Goal: Task Accomplishment & Management: Use online tool/utility

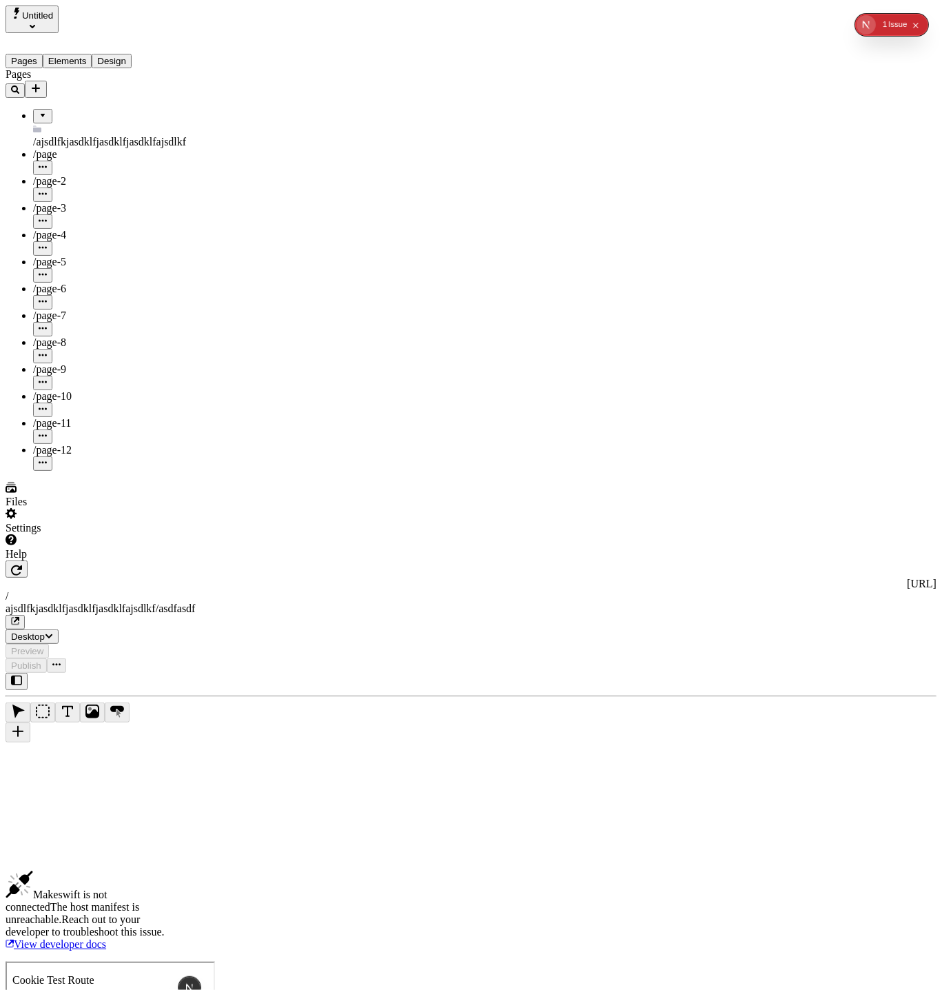
click at [918, 25] on icon "Collapse issues badge" at bounding box center [916, 26] width 8 height 8
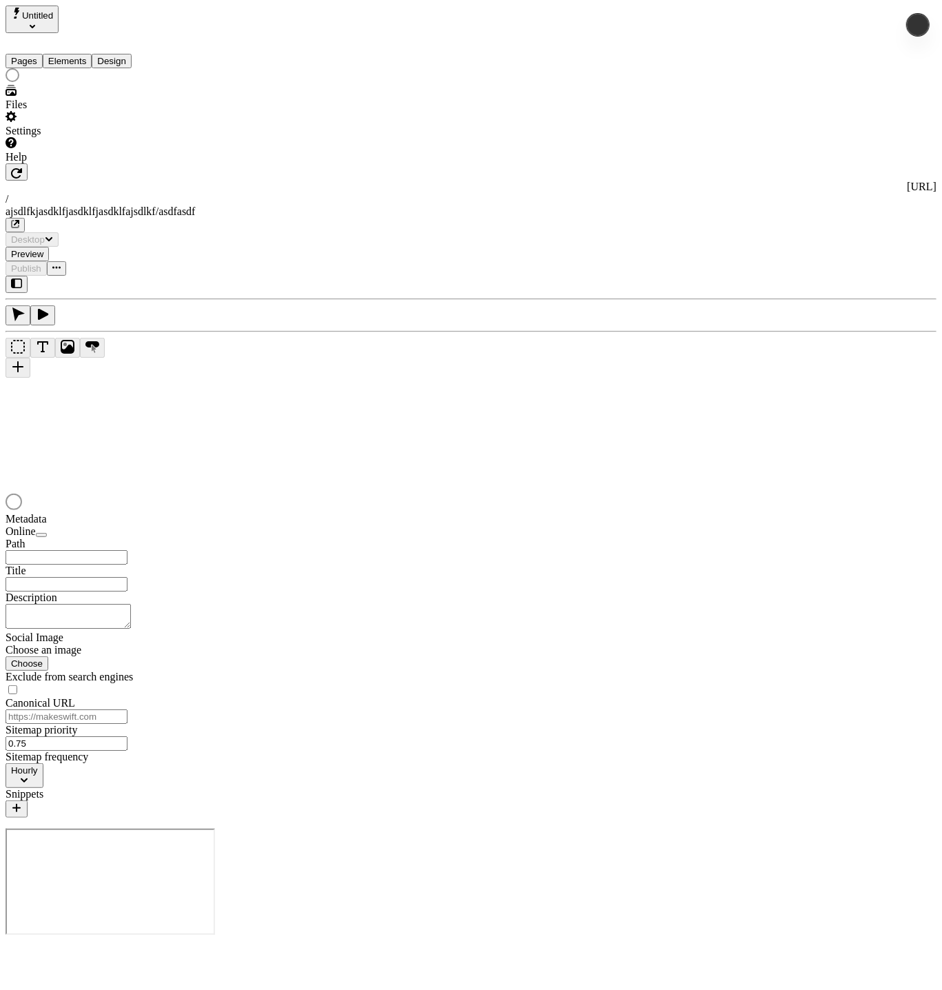
type input "/ajsdlfkjasdklfjasdklfjasdklfajsdlkf/asdfasdf"
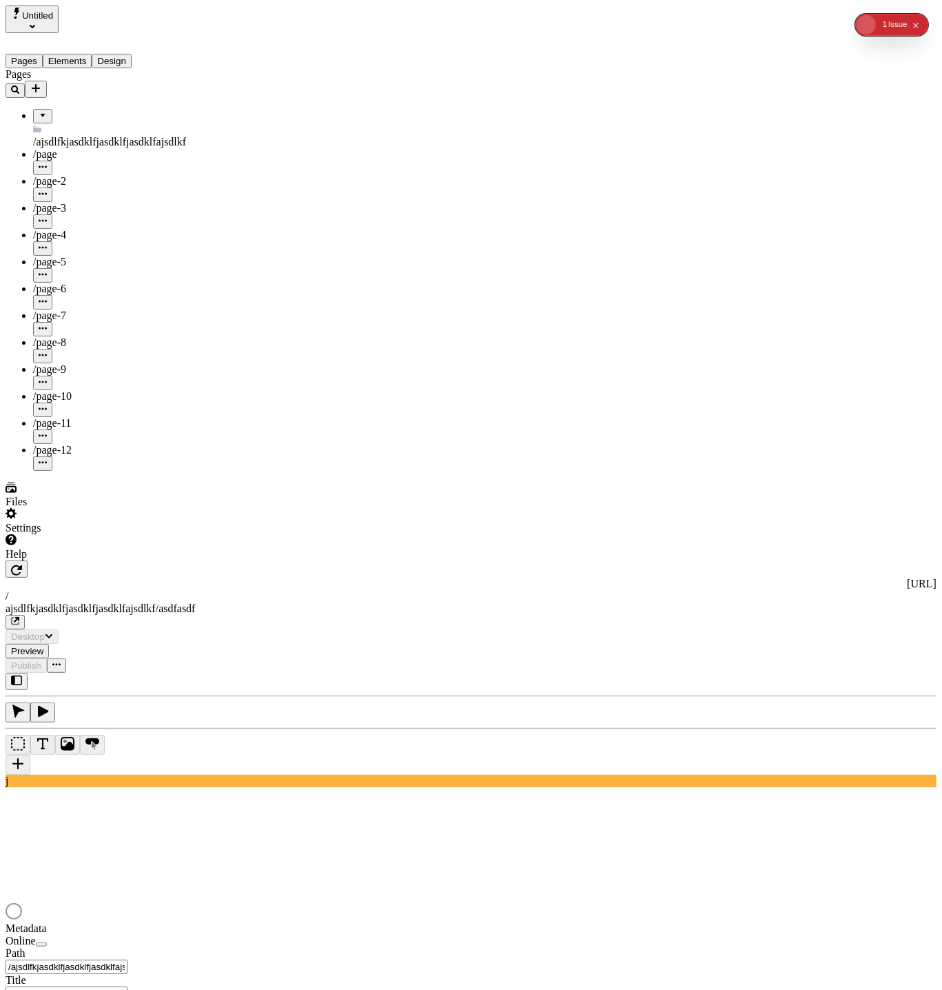
click at [132, 55] on button "Design" at bounding box center [112, 61] width 40 height 14
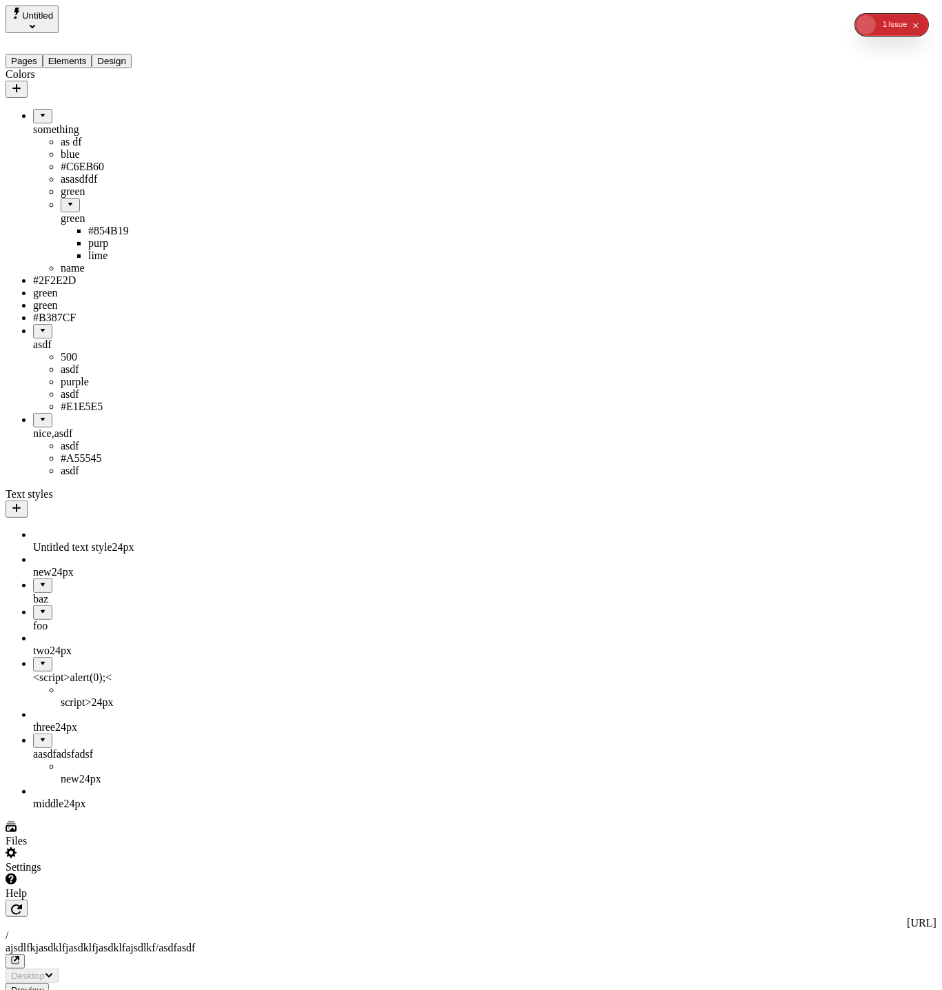
drag, startPoint x: 72, startPoint y: 225, endPoint x: 83, endPoint y: 79, distance: 147.2
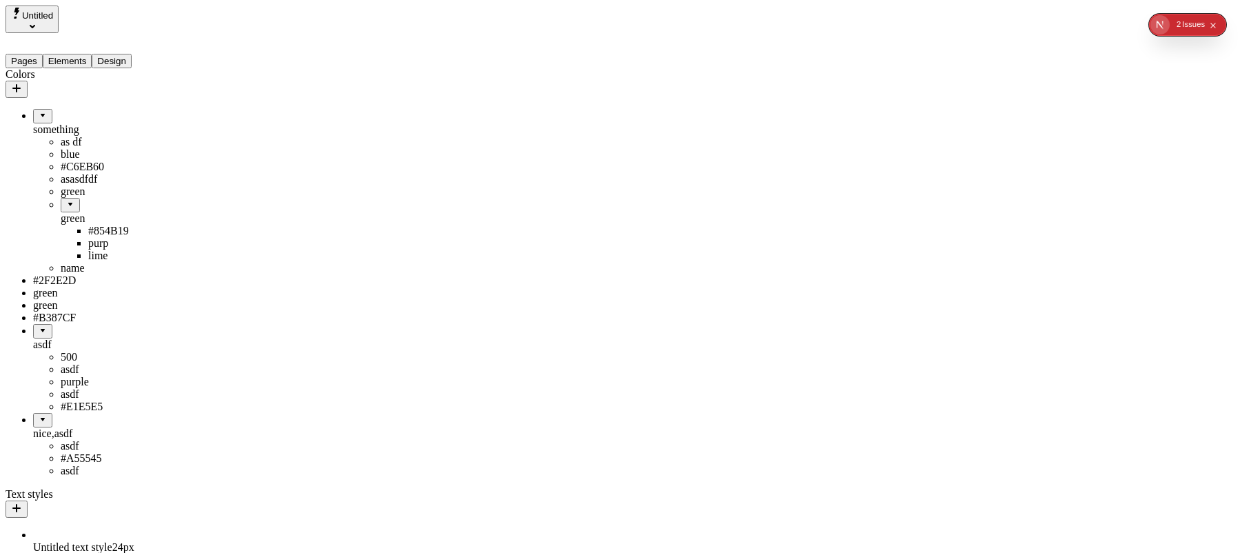
drag, startPoint x: 65, startPoint y: 226, endPoint x: 50, endPoint y: 71, distance: 155.8
click at [67, 351] on div "asdf" at bounding box center [102, 344] width 138 height 12
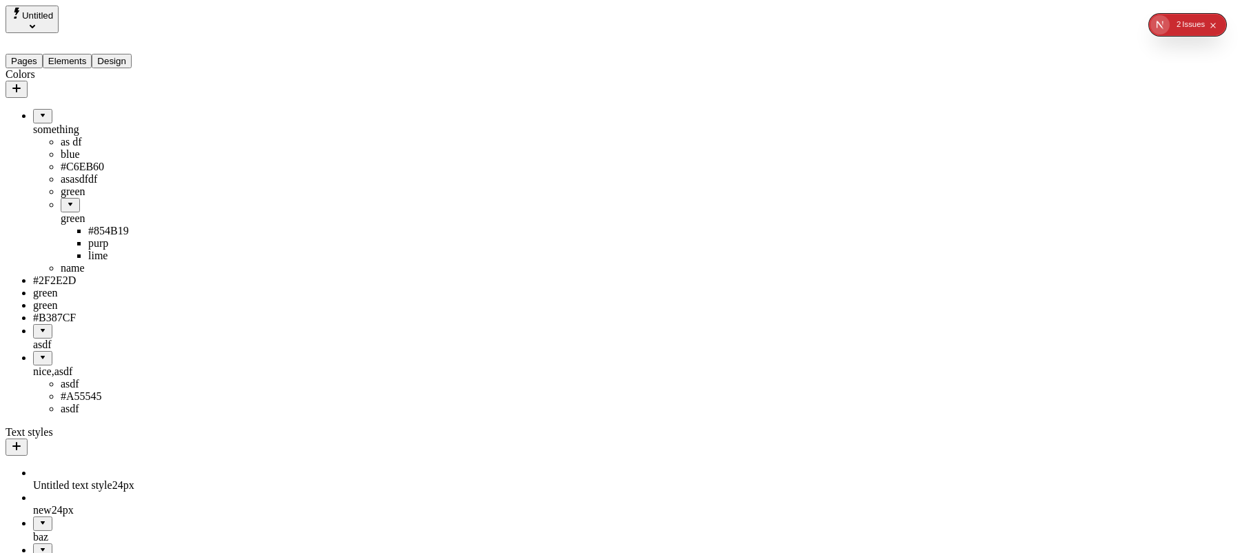
scroll to position [150, 0]
click at [59, 351] on div "nice,asdf" at bounding box center [102, 364] width 138 height 27
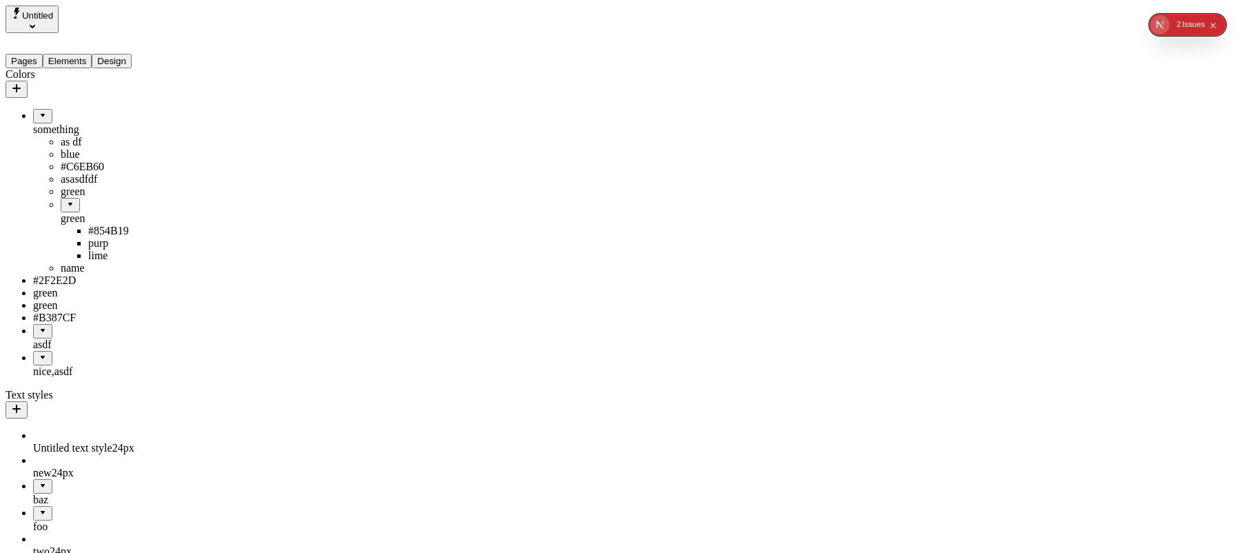
scroll to position [0, 0]
click at [61, 223] on div "green" at bounding box center [116, 218] width 110 height 12
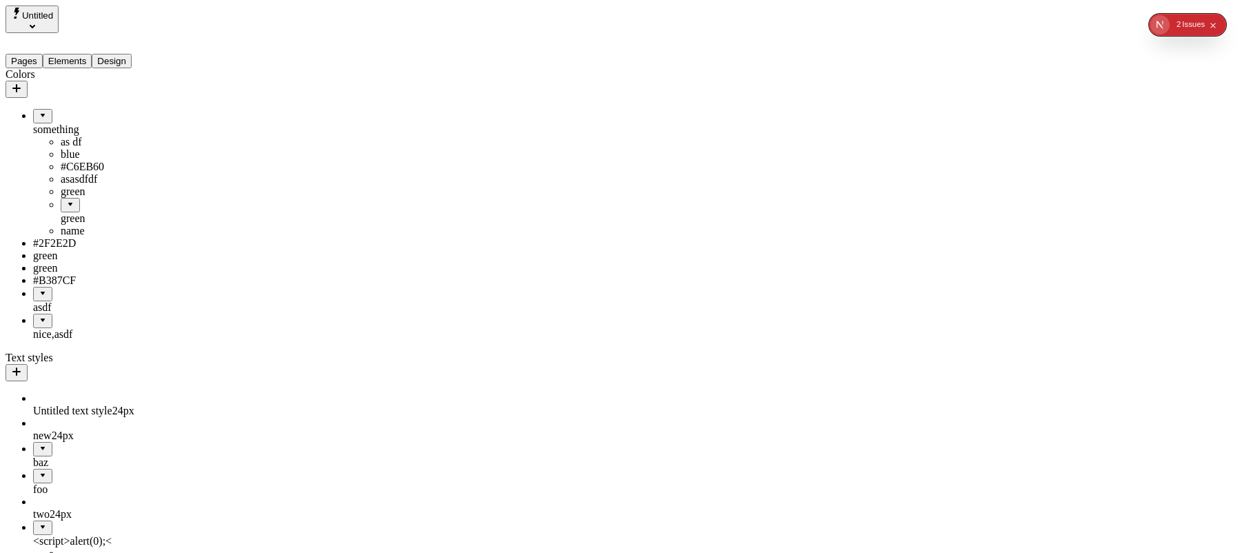
drag, startPoint x: 94, startPoint y: 242, endPoint x: 80, endPoint y: 99, distance: 143.4
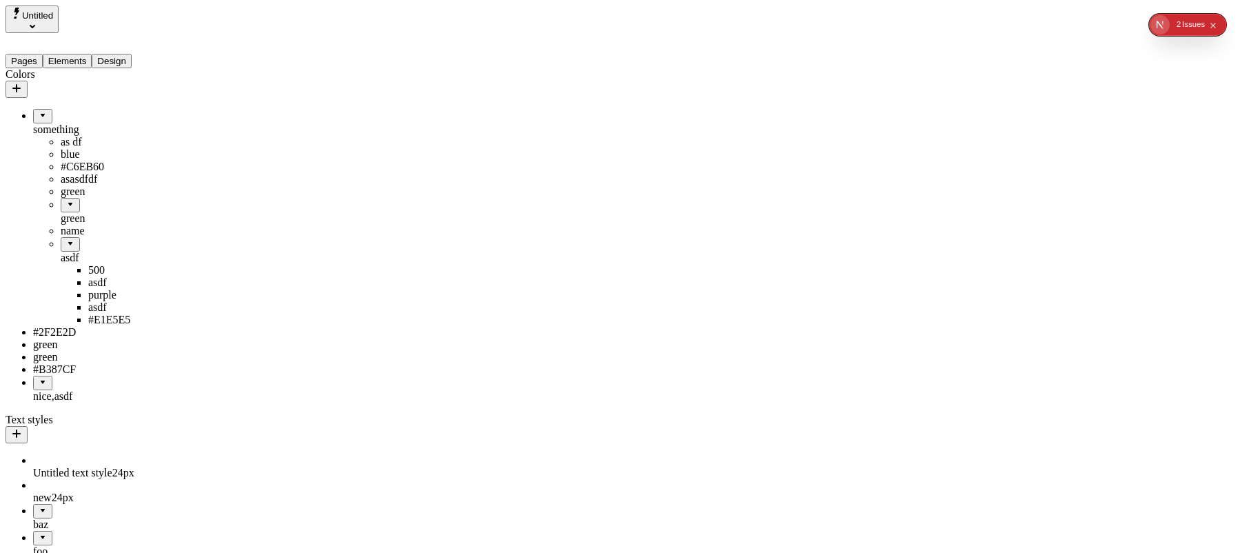
drag, startPoint x: 60, startPoint y: 267, endPoint x: 76, endPoint y: 71, distance: 197.0
drag, startPoint x: 94, startPoint y: 261, endPoint x: 98, endPoint y: 225, distance: 36.1
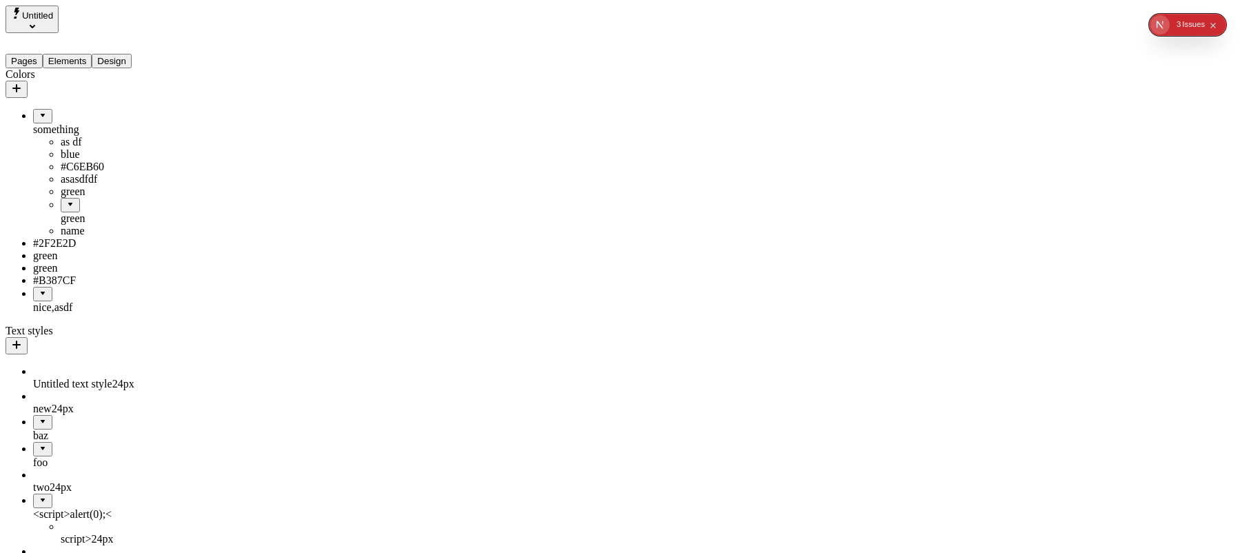
click at [98, 225] on div "green" at bounding box center [116, 218] width 110 height 12
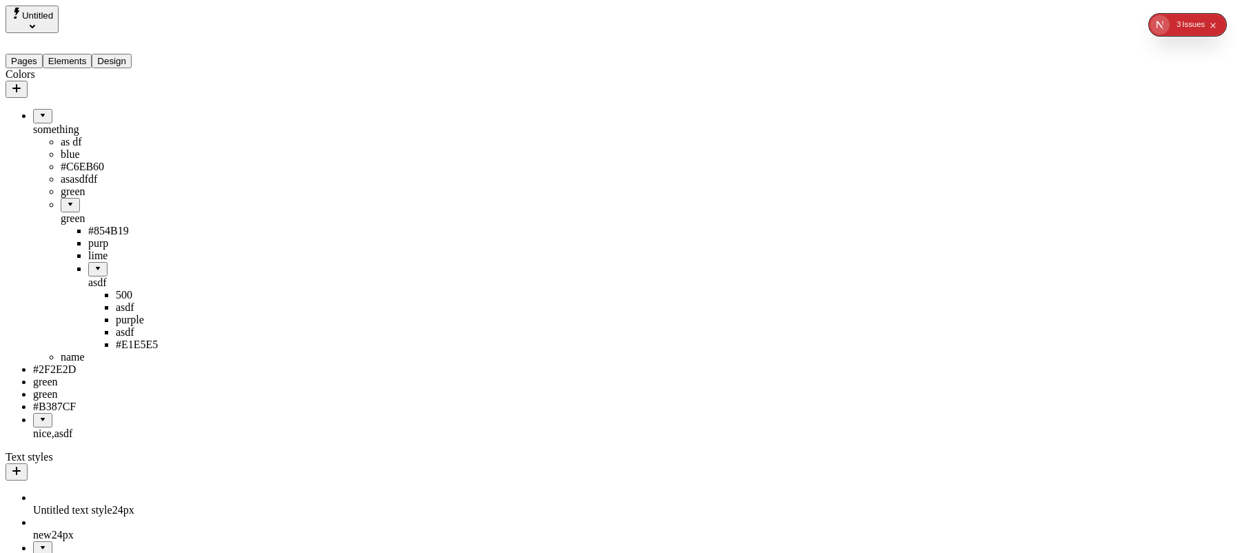
drag, startPoint x: 74, startPoint y: 300, endPoint x: 92, endPoint y: 103, distance: 197.2
drag, startPoint x: 35, startPoint y: 334, endPoint x: 70, endPoint y: 328, distance: 35.0
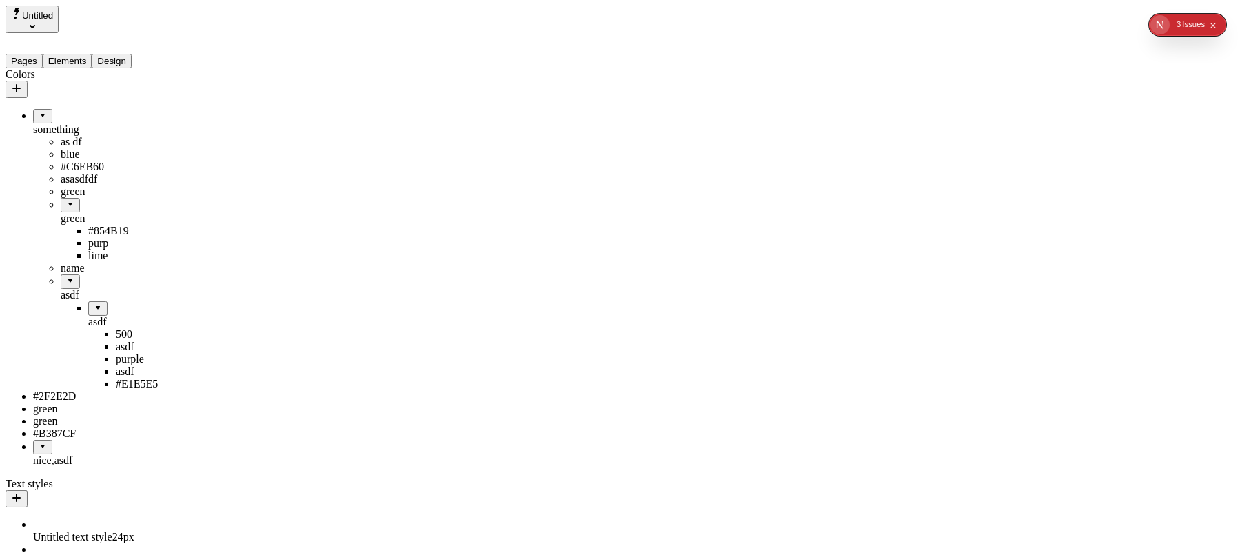
scroll to position [150, 0]
drag, startPoint x: 72, startPoint y: 203, endPoint x: 54, endPoint y: 404, distance: 202.0
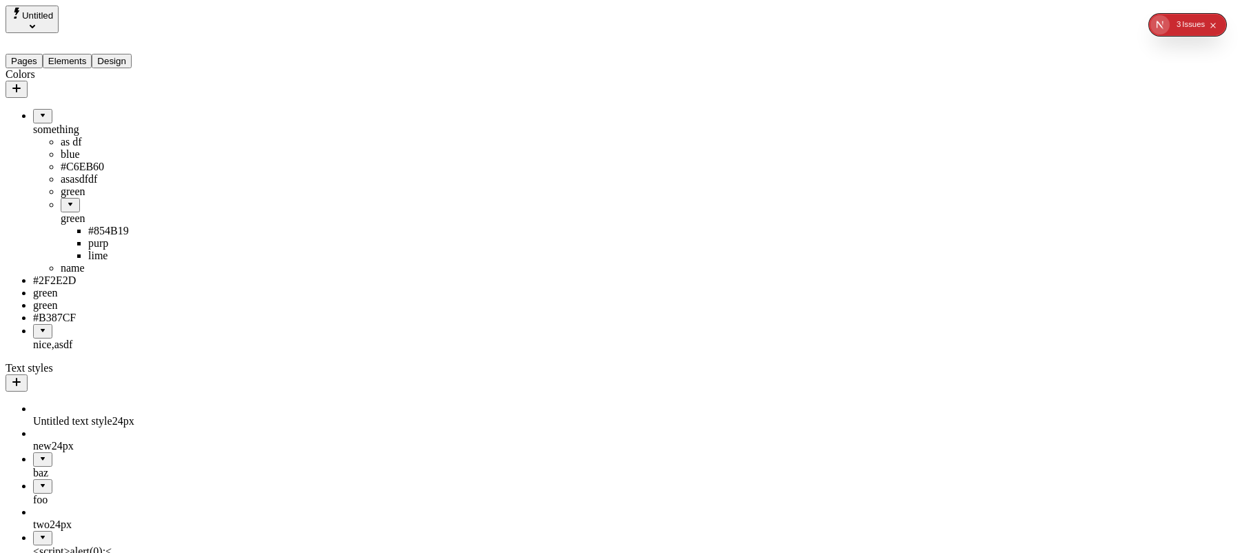
scroll to position [200, 0]
click at [48, 338] on div "nice,asdf" at bounding box center [102, 344] width 138 height 12
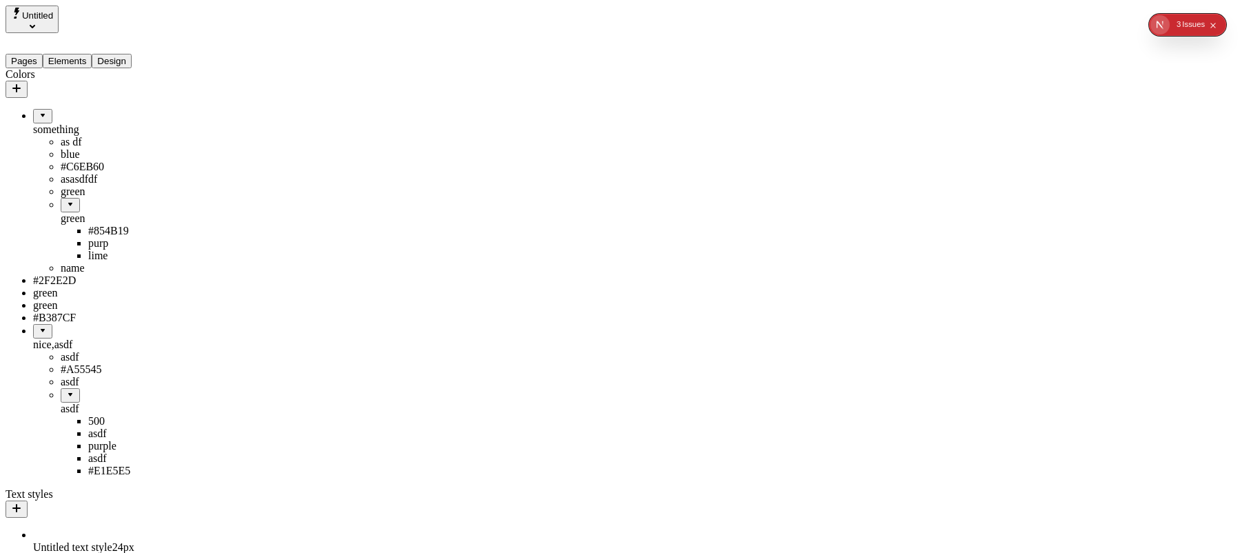
type input "450"
type input "560"
type input "545"
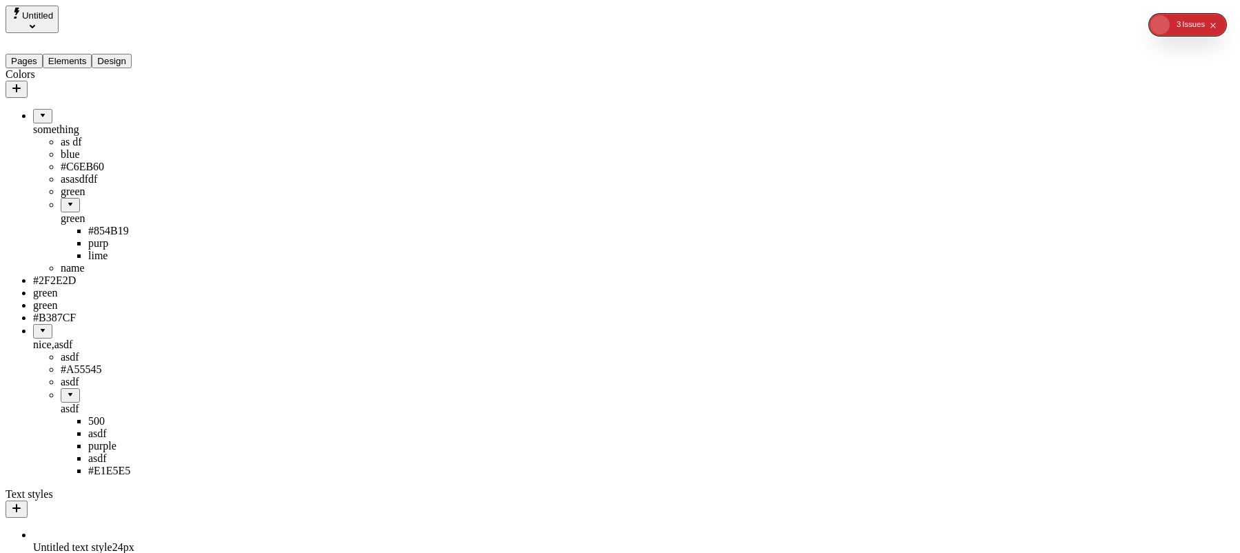
type input "560"
type input "360"
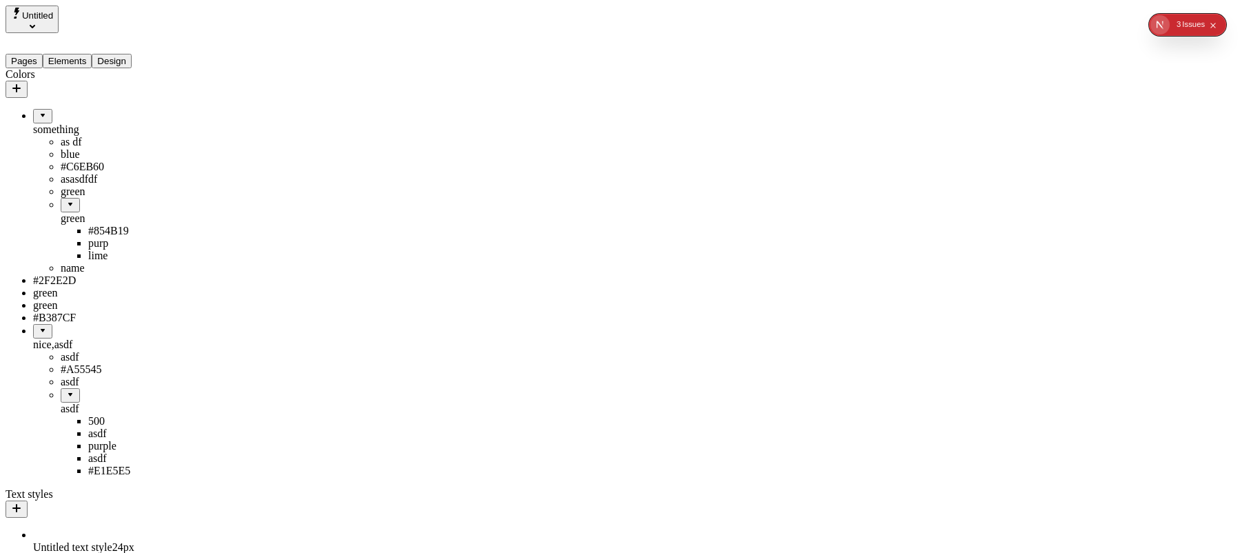
type input "360"
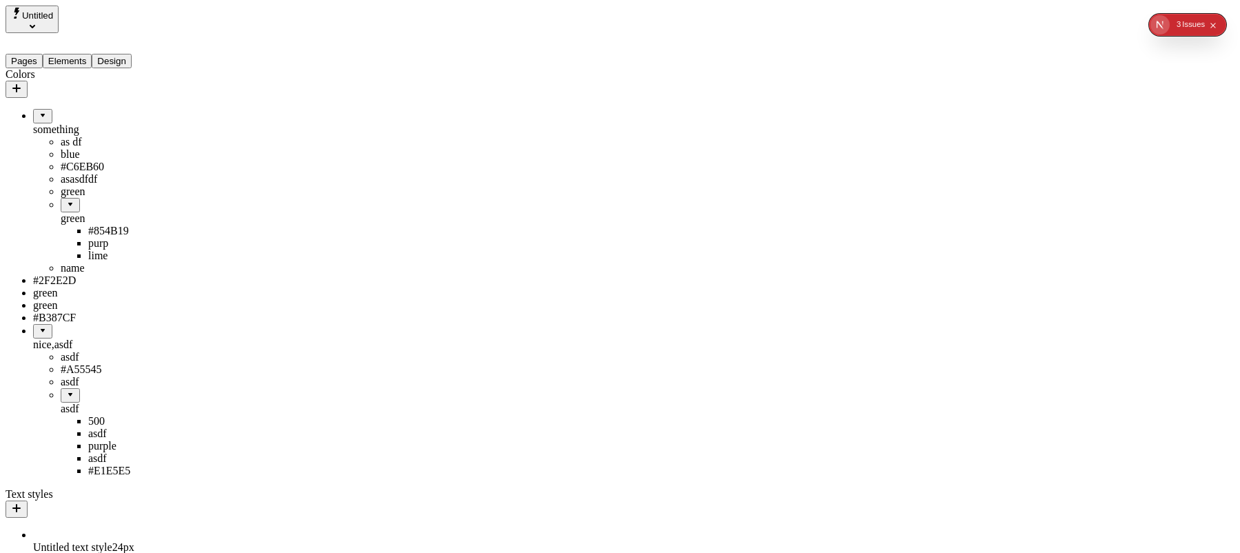
type input "430"
type input "280"
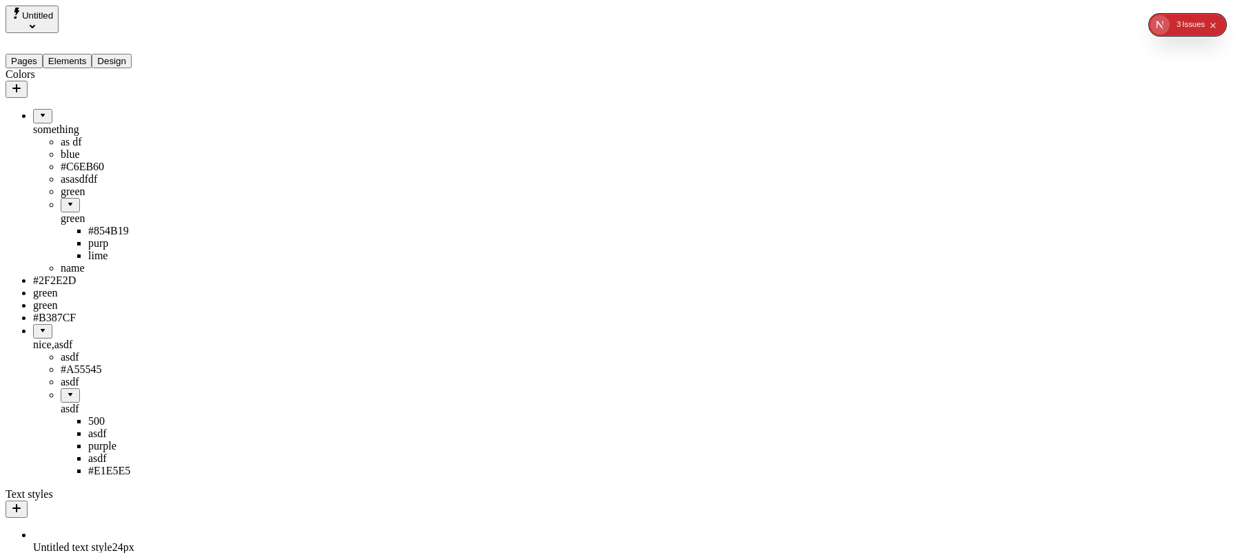
type input "125"
type input "50"
type input "305"
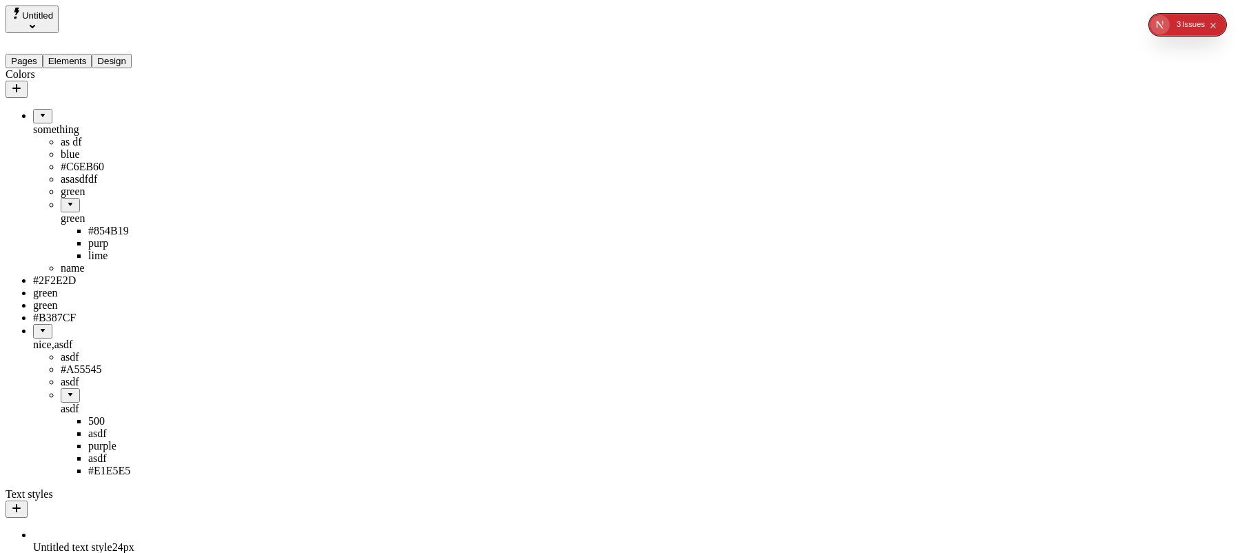
type input "0"
drag, startPoint x: 60, startPoint y: 295, endPoint x: 48, endPoint y: 129, distance: 166.5
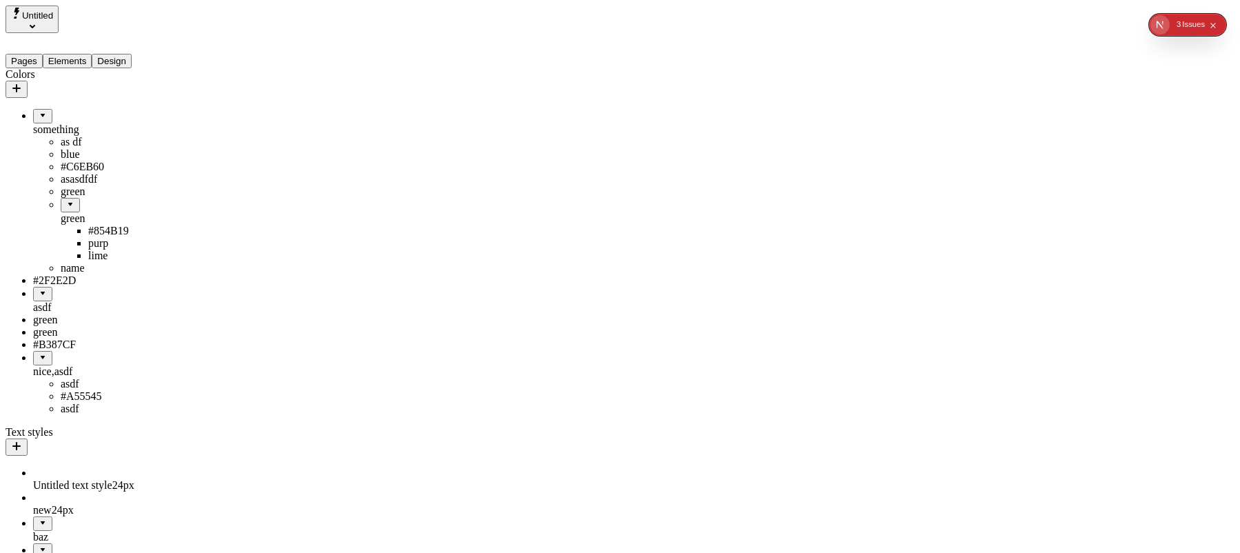
scroll to position [0, 0]
drag, startPoint x: 33, startPoint y: 354, endPoint x: 51, endPoint y: 75, distance: 279.7
drag, startPoint x: 55, startPoint y: 222, endPoint x: 71, endPoint y: 73, distance: 149.7
drag, startPoint x: 52, startPoint y: 229, endPoint x: 37, endPoint y: 73, distance: 156.5
click at [37, 338] on div "green" at bounding box center [102, 332] width 138 height 12
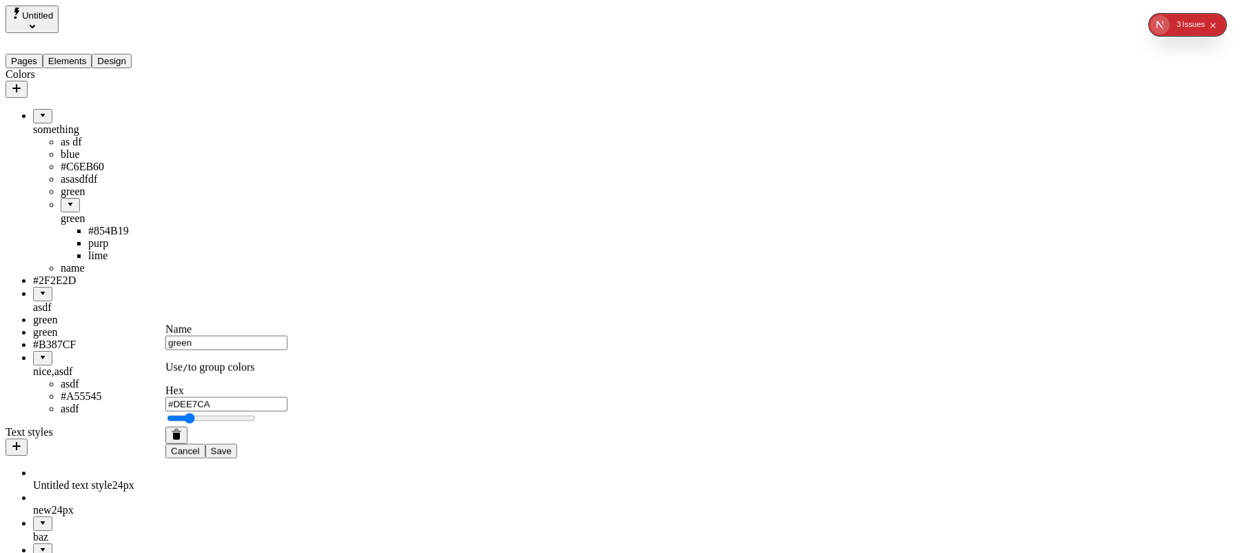
click at [181, 440] on icon "button" at bounding box center [176, 434] width 11 height 11
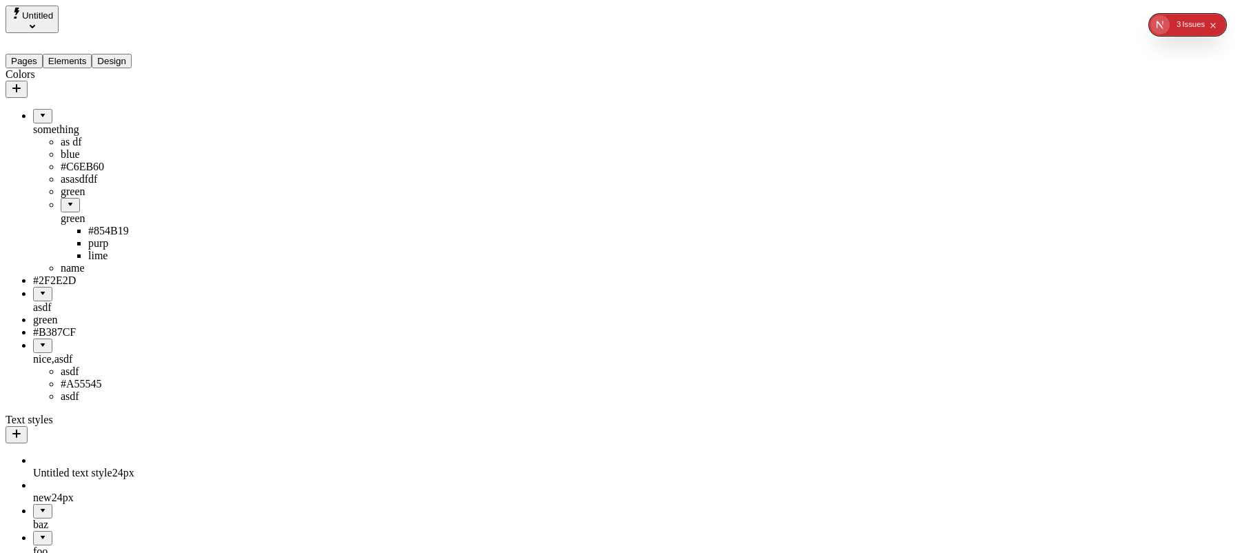
click at [43, 326] on div "green" at bounding box center [102, 320] width 138 height 12
click at [181, 432] on icon "button" at bounding box center [177, 430] width 10 height 3
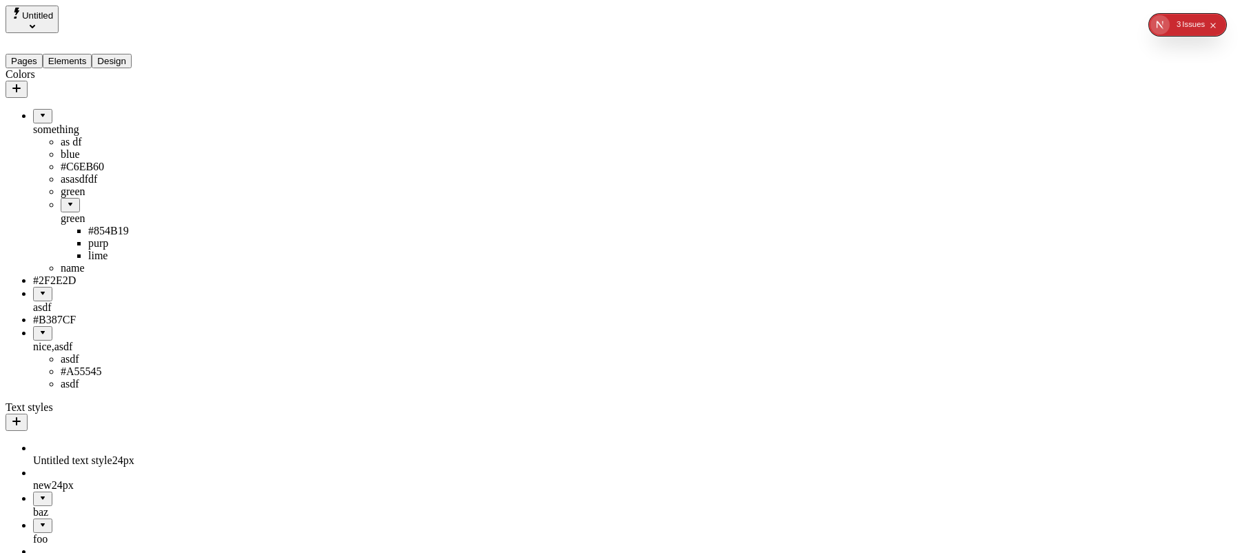
drag, startPoint x: 92, startPoint y: 272, endPoint x: 112, endPoint y: 70, distance: 203.7
drag, startPoint x: 68, startPoint y: 227, endPoint x: 67, endPoint y: 70, distance: 157.1
drag, startPoint x: 41, startPoint y: 224, endPoint x: 61, endPoint y: 74, distance: 151.5
drag, startPoint x: 47, startPoint y: 225, endPoint x: 81, endPoint y: 70, distance: 158.8
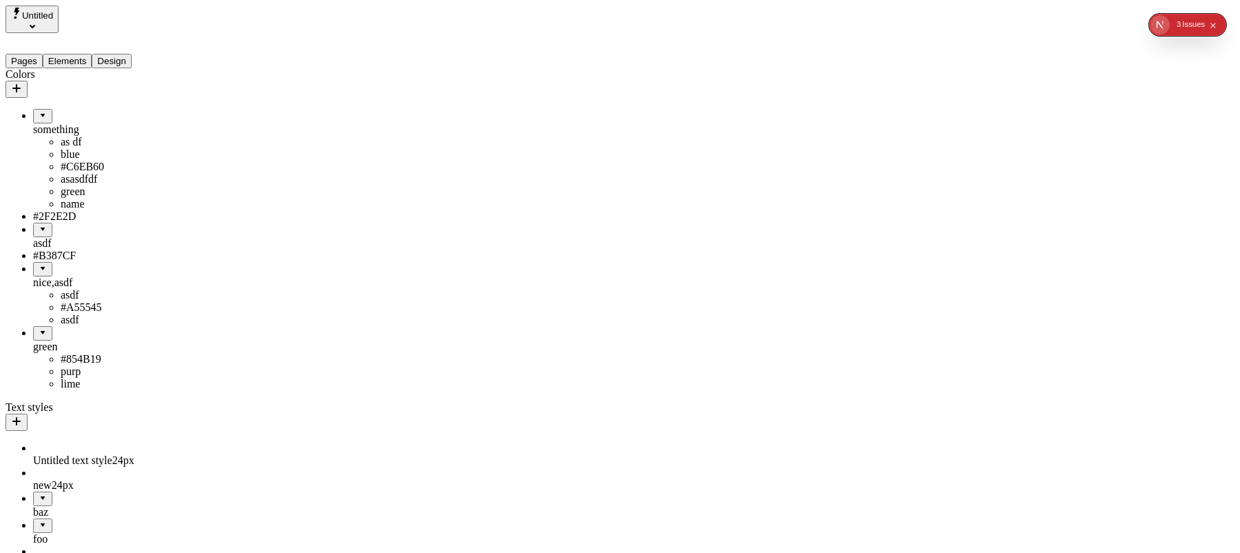
drag, startPoint x: 41, startPoint y: 303, endPoint x: 72, endPoint y: 402, distance: 104.0
drag, startPoint x: 44, startPoint y: 329, endPoint x: 72, endPoint y: 79, distance: 251.7
drag, startPoint x: 52, startPoint y: 243, endPoint x: 39, endPoint y: 244, distance: 13.9
drag, startPoint x: 54, startPoint y: 247, endPoint x: 105, endPoint y: 240, distance: 52.1
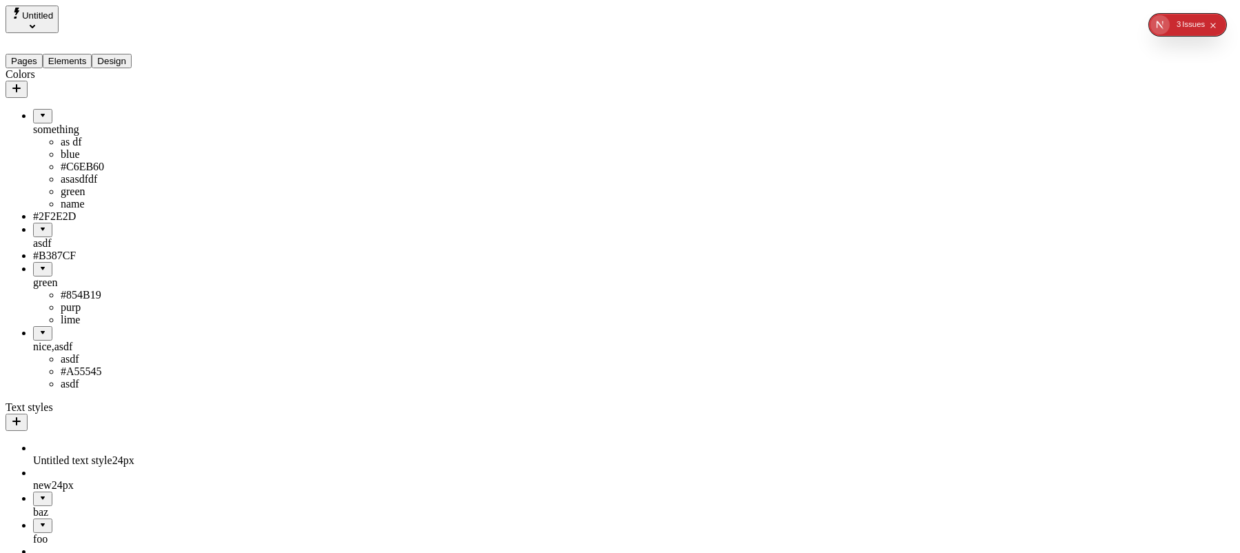
drag, startPoint x: 35, startPoint y: 251, endPoint x: 48, endPoint y: 241, distance: 16.1
drag, startPoint x: 40, startPoint y: 245, endPoint x: 68, endPoint y: 232, distance: 31.4
drag, startPoint x: 44, startPoint y: 241, endPoint x: 103, endPoint y: 232, distance: 59.9
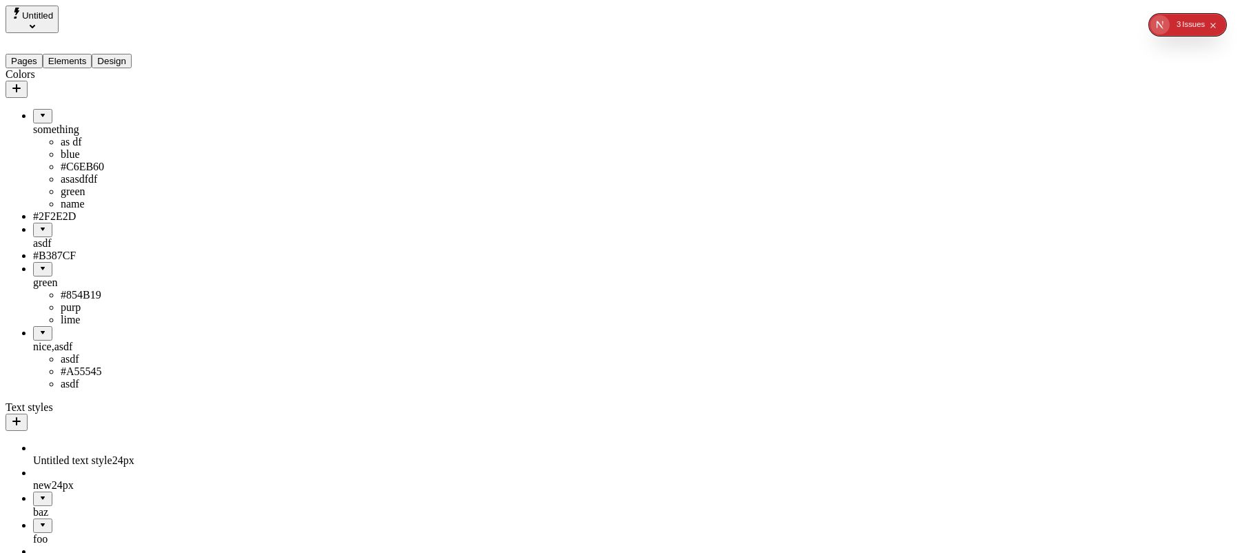
drag, startPoint x: 61, startPoint y: 248, endPoint x: 65, endPoint y: 243, distance: 7.3
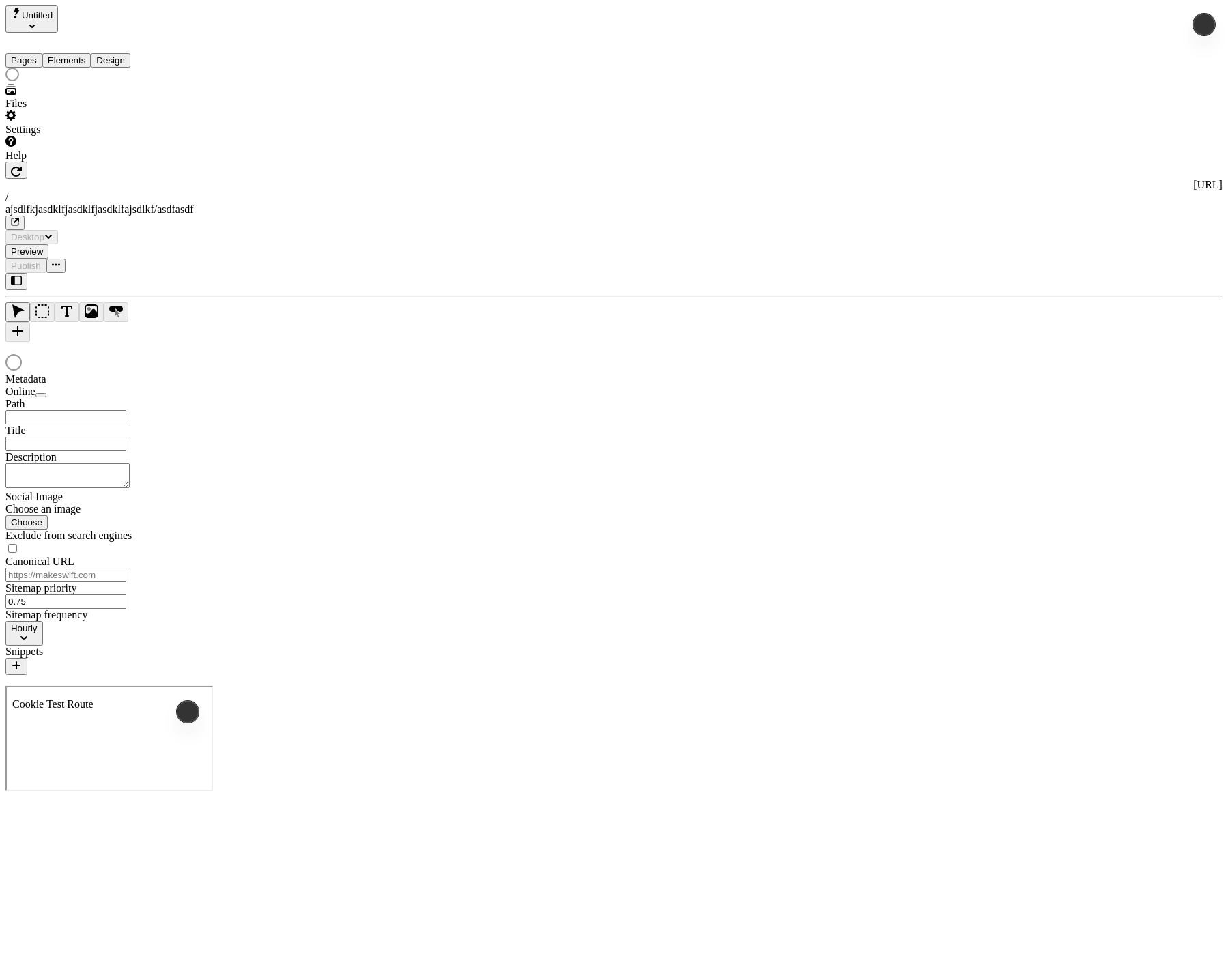
type input "/ajsdlfkjasdklfjasdklfjasdklfajsdlkf/asdfasdf"
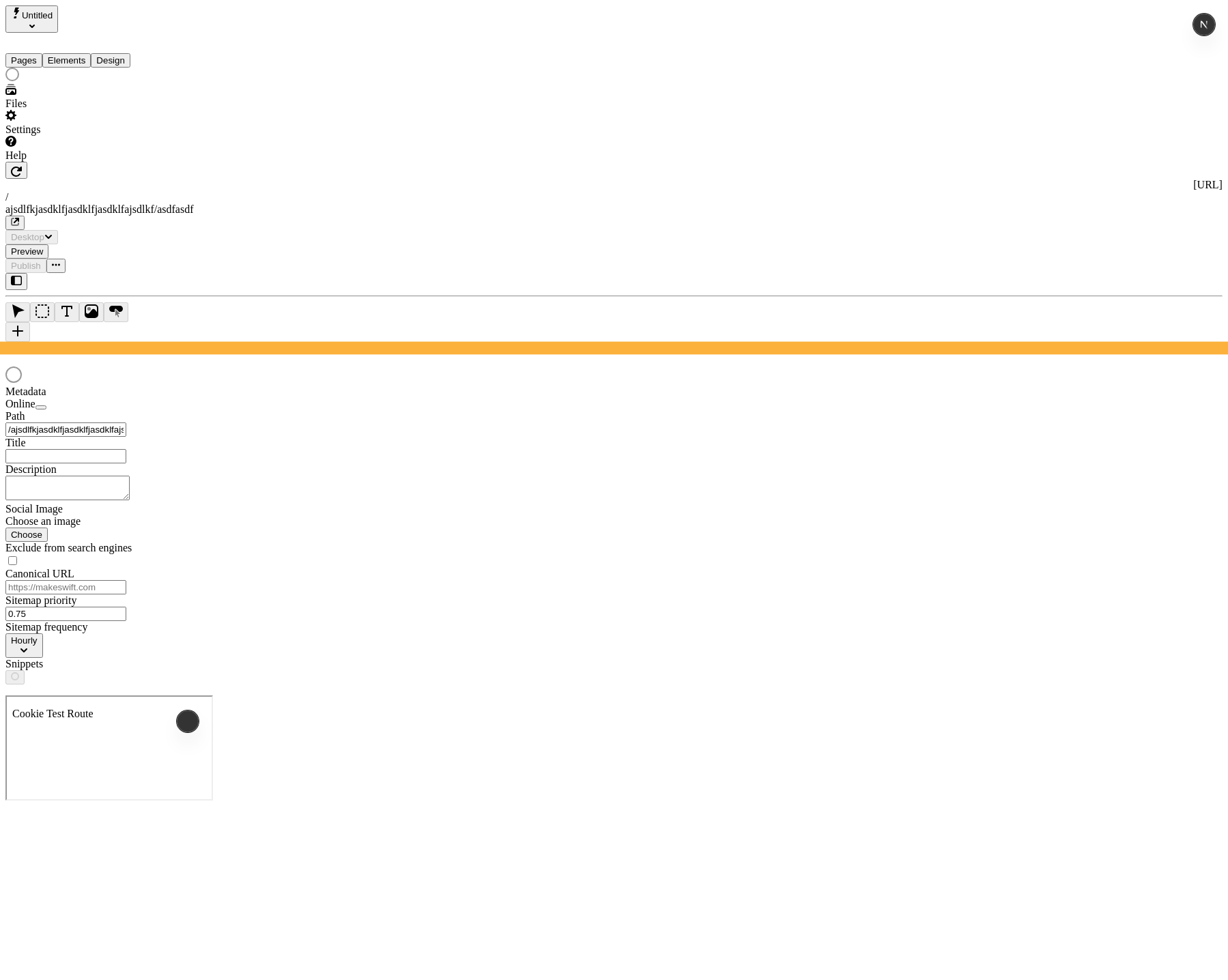
click at [22, 275] on icon "button" at bounding box center [16, 280] width 11 height 11
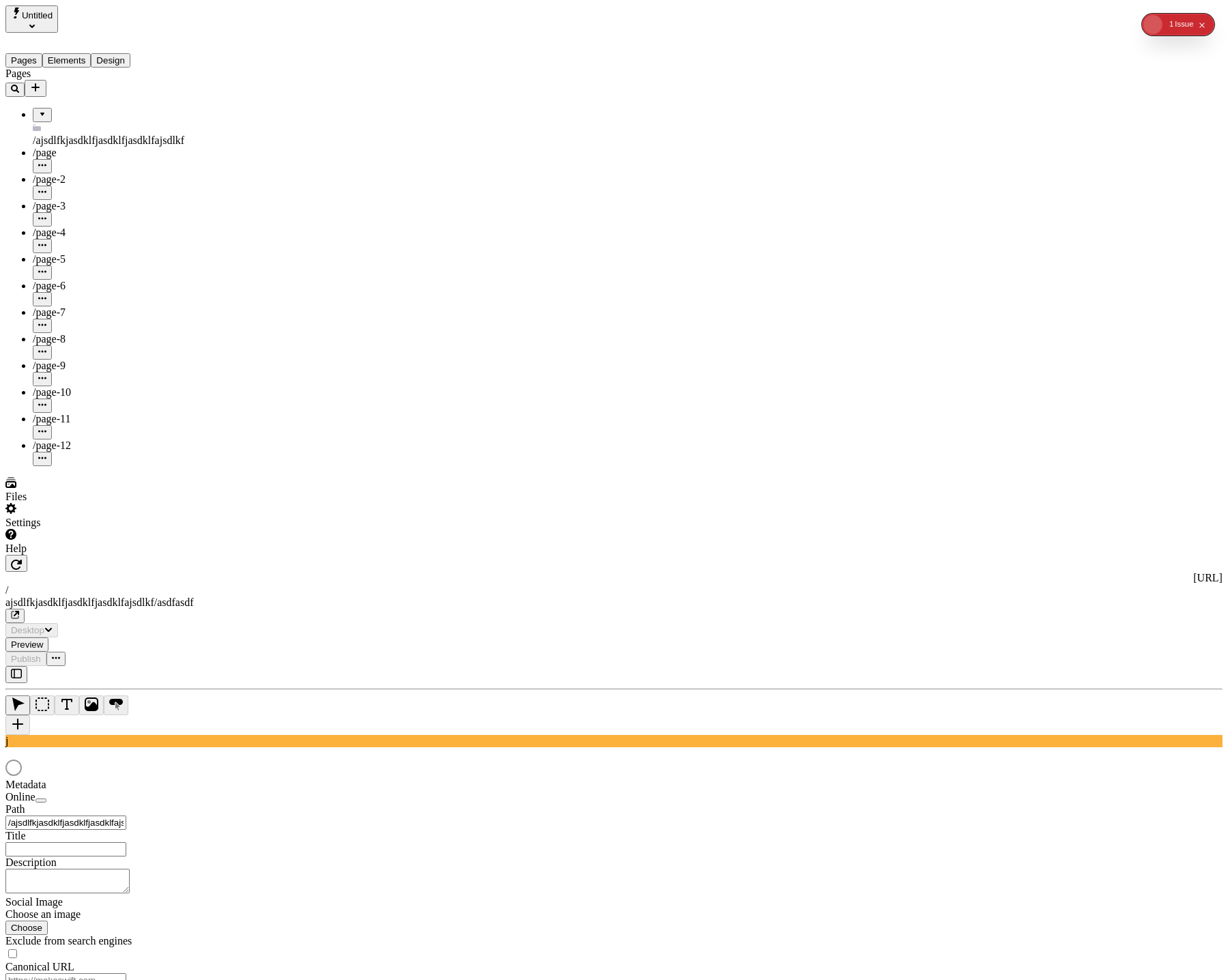
click at [22, 666] on button "button" at bounding box center [17, 674] width 22 height 17
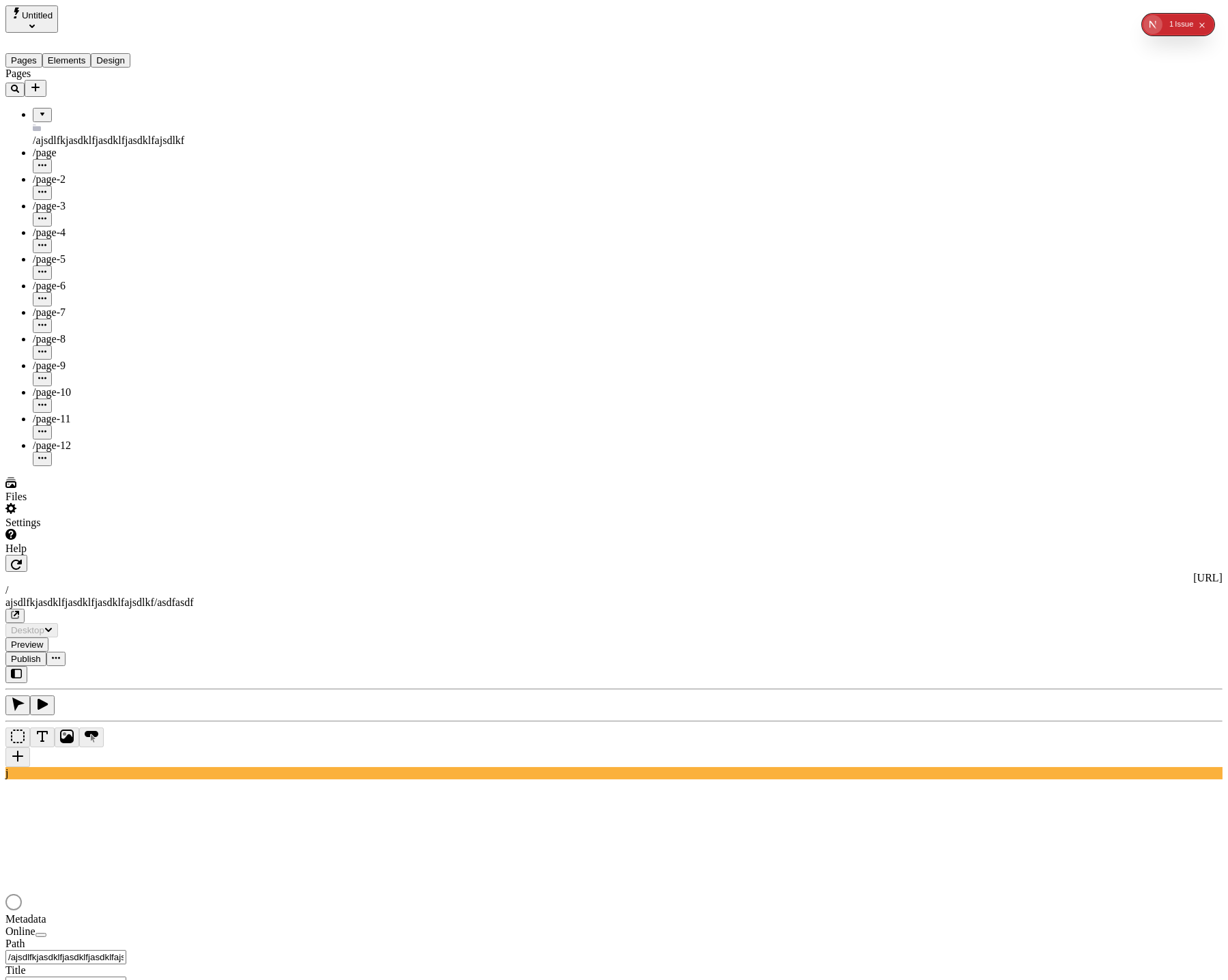
click at [131, 53] on button "Design" at bounding box center [111, 60] width 40 height 14
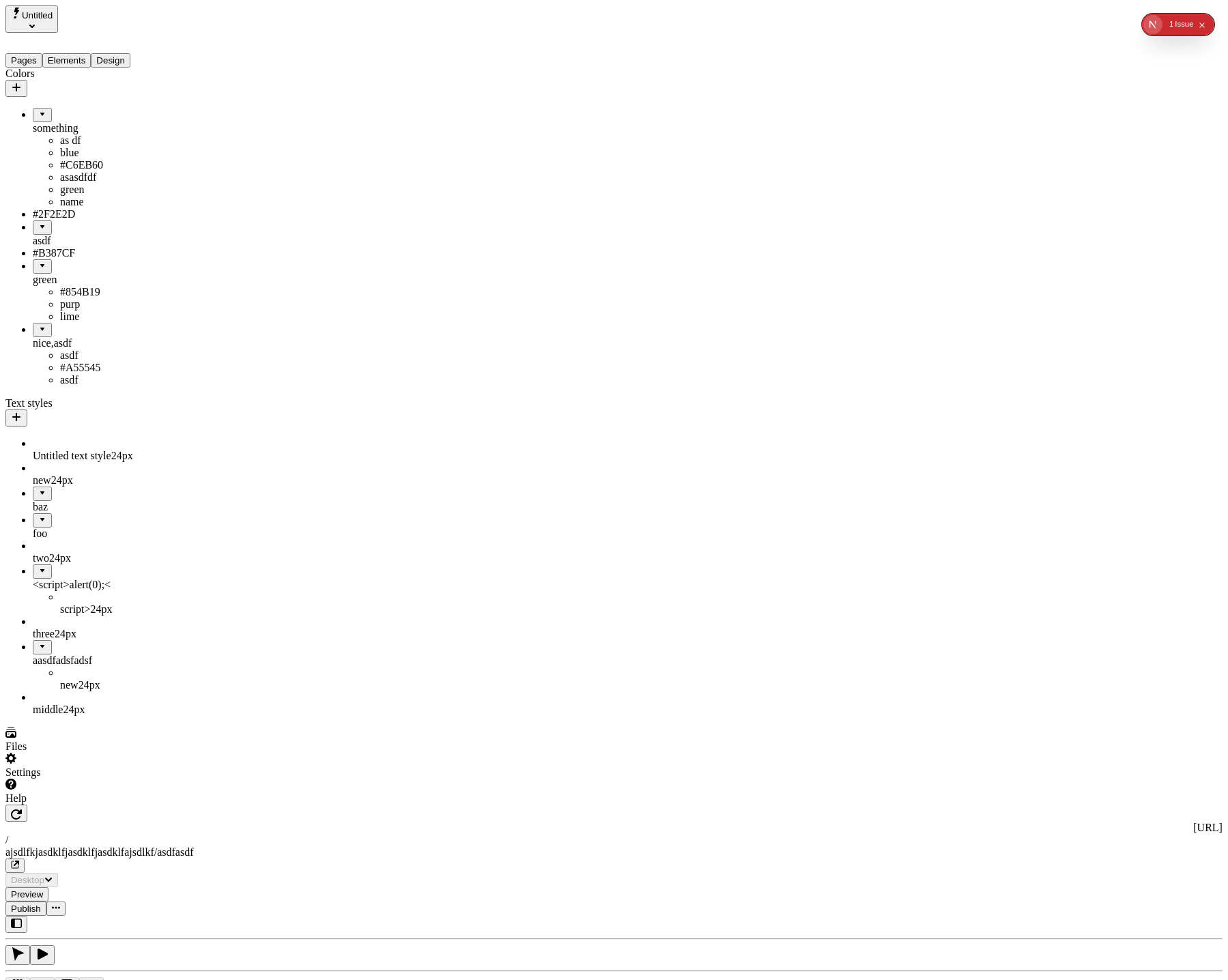
click at [38, 246] on div "asdf" at bounding box center [101, 241] width 137 height 12
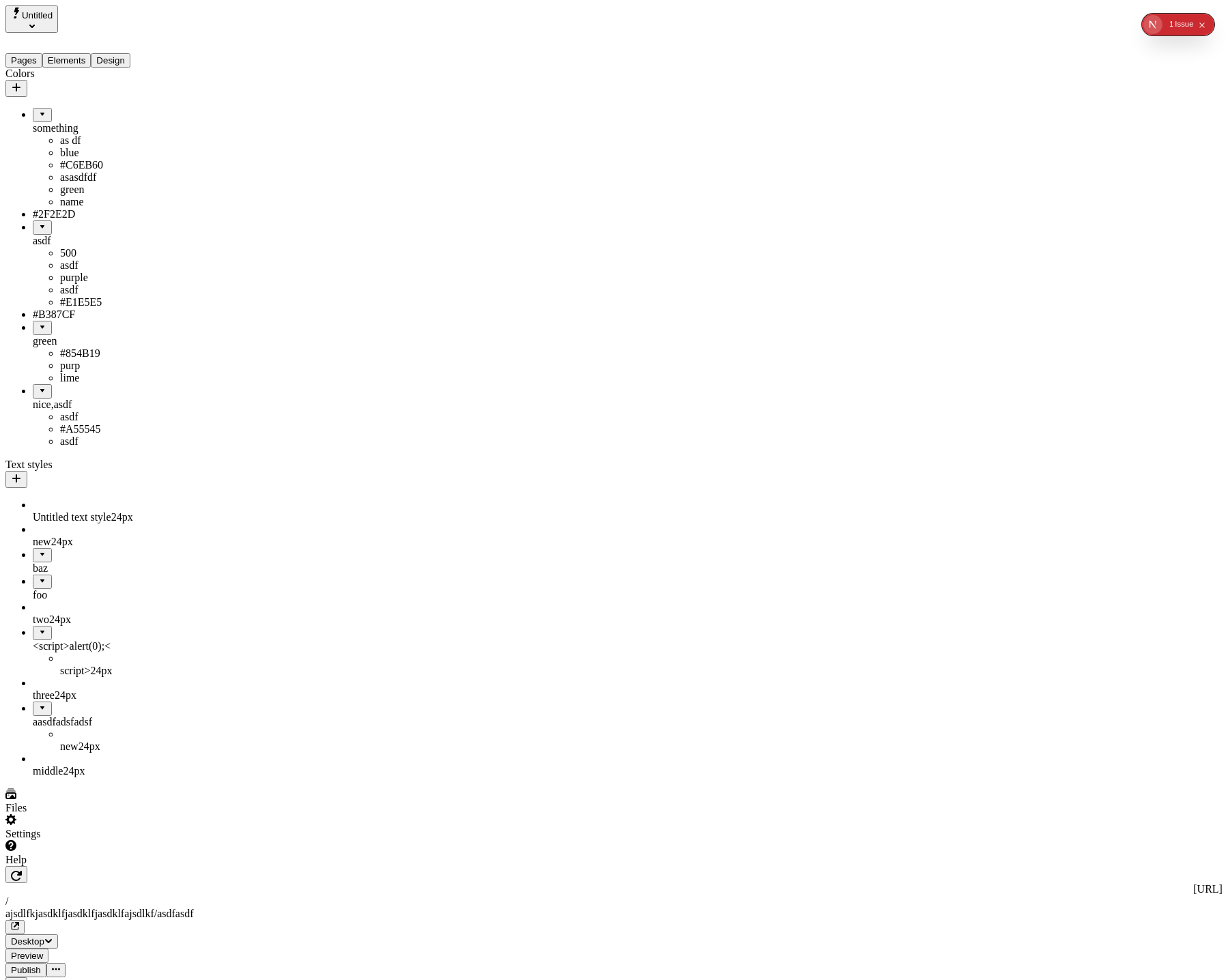
drag, startPoint x: 41, startPoint y: 266, endPoint x: 130, endPoint y: 98, distance: 190.1
drag, startPoint x: 93, startPoint y: 245, endPoint x: 78, endPoint y: 76, distance: 169.7
drag, startPoint x: 45, startPoint y: 443, endPoint x: 85, endPoint y: 365, distance: 87.7
drag, startPoint x: 58, startPoint y: 367, endPoint x: 87, endPoint y: 284, distance: 87.9
drag, startPoint x: 49, startPoint y: 367, endPoint x: 69, endPoint y: 102, distance: 265.8
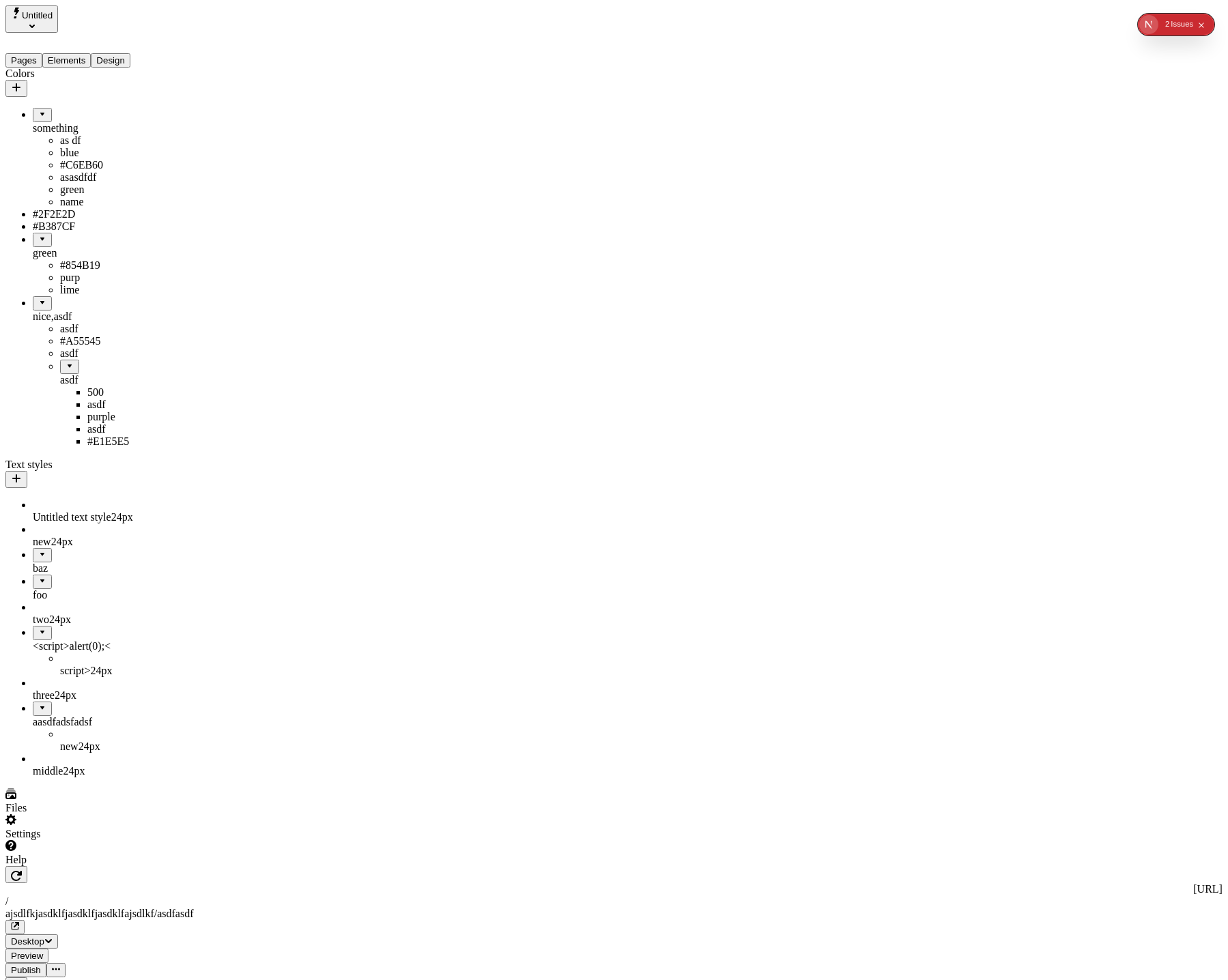
drag, startPoint x: 41, startPoint y: 371, endPoint x: 75, endPoint y: 100, distance: 273.1
drag, startPoint x: 61, startPoint y: 448, endPoint x: 62, endPoint y: 104, distance: 344.0
drag, startPoint x: 51, startPoint y: 245, endPoint x: 106, endPoint y: 565, distance: 324.7
drag, startPoint x: 51, startPoint y: 363, endPoint x: 84, endPoint y: 284, distance: 85.6
drag, startPoint x: 48, startPoint y: 363, endPoint x: 55, endPoint y: 360, distance: 7.6
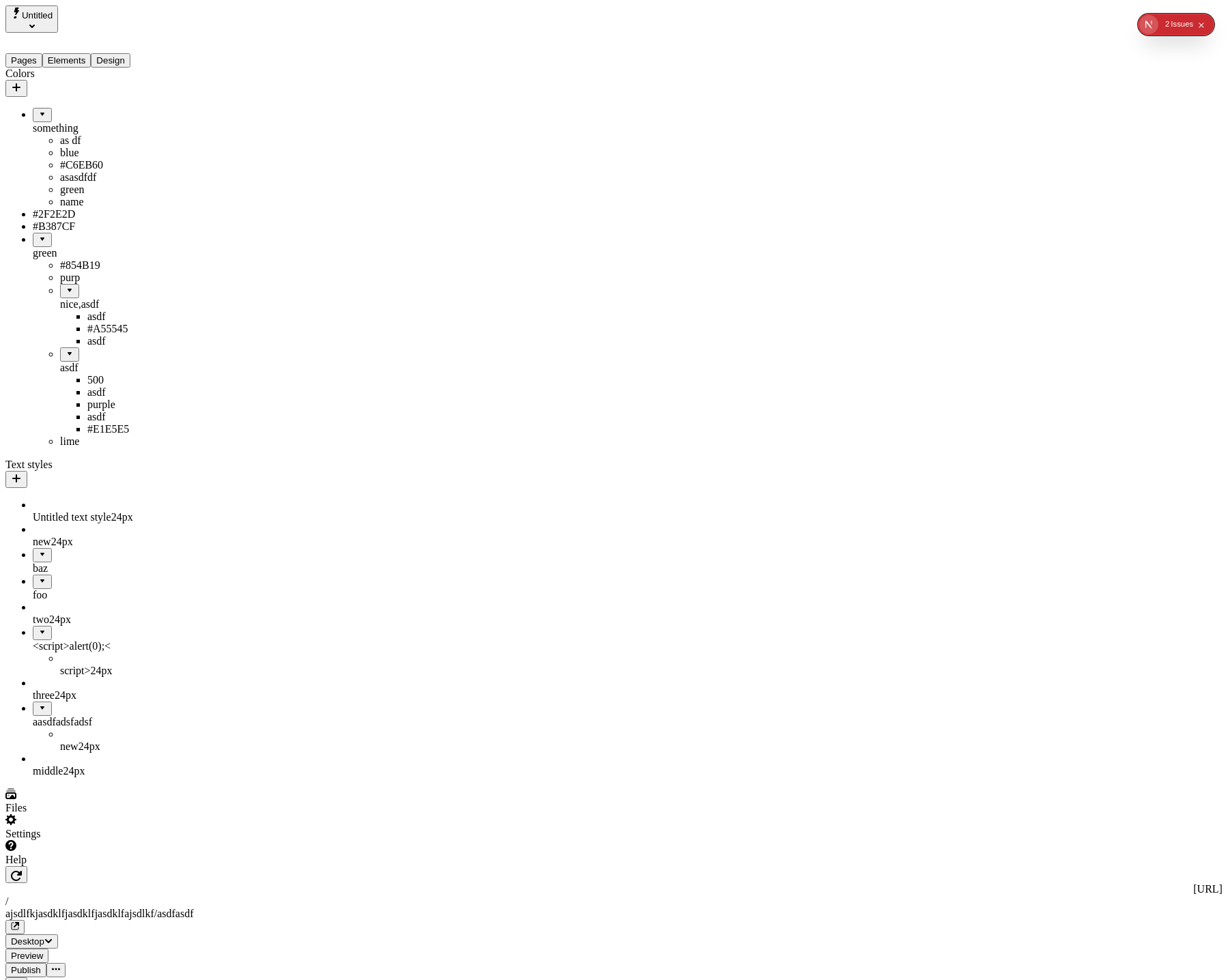
click at [60, 374] on div "asdf" at bounding box center [115, 367] width 109 height 12
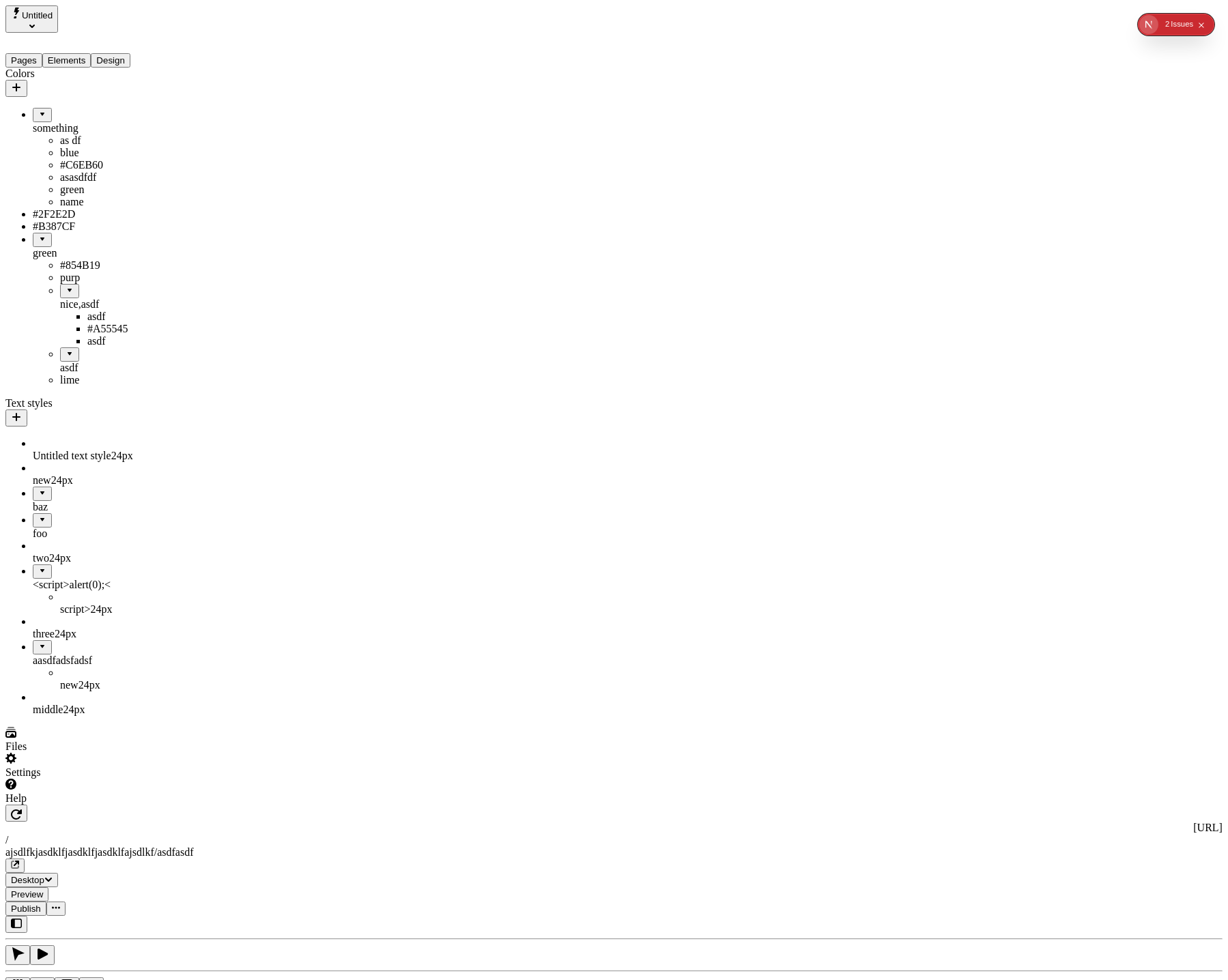
click at [60, 374] on div "asdf" at bounding box center [115, 367] width 109 height 12
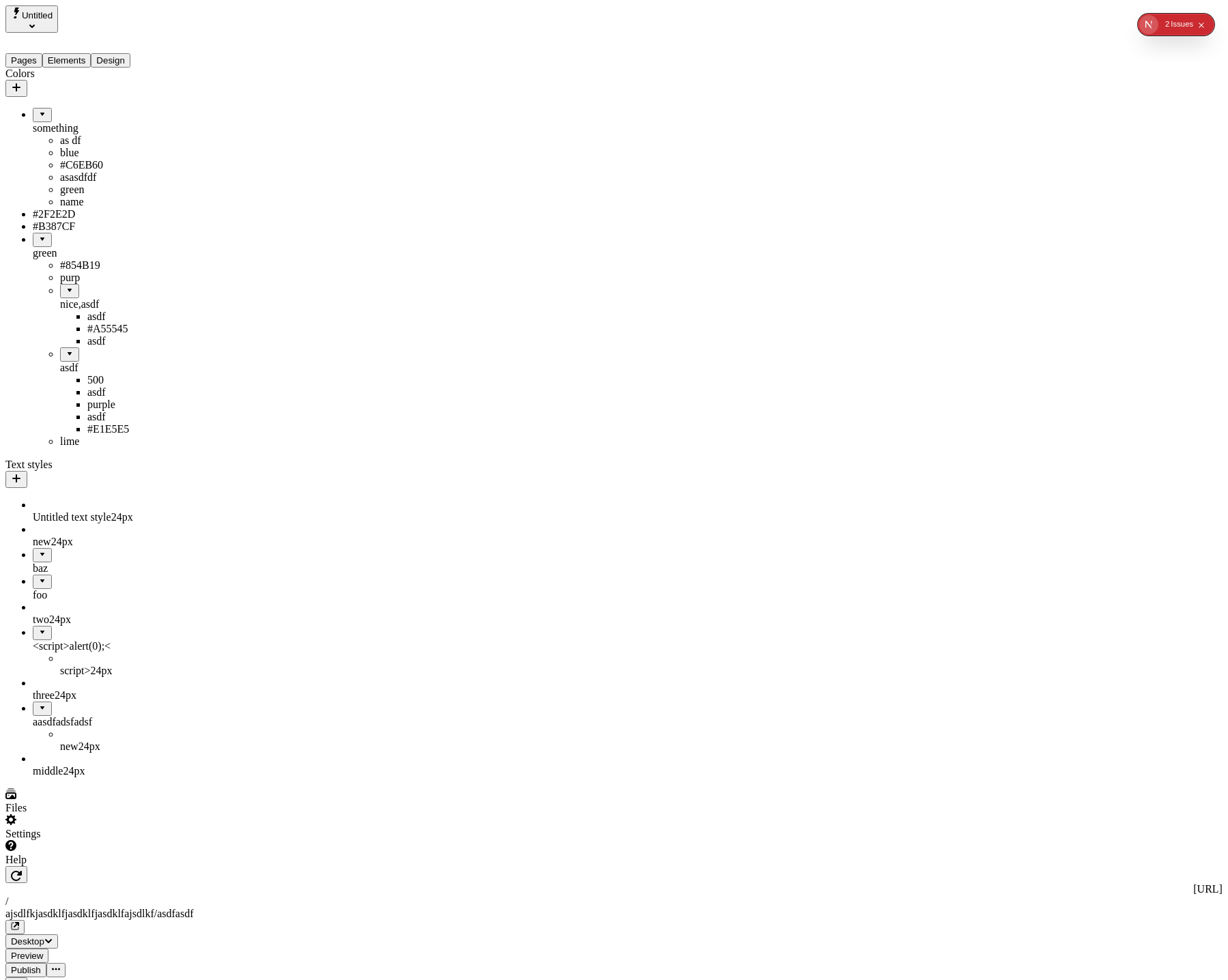
click at [60, 311] on div "nice,asdf" at bounding box center [115, 304] width 109 height 12
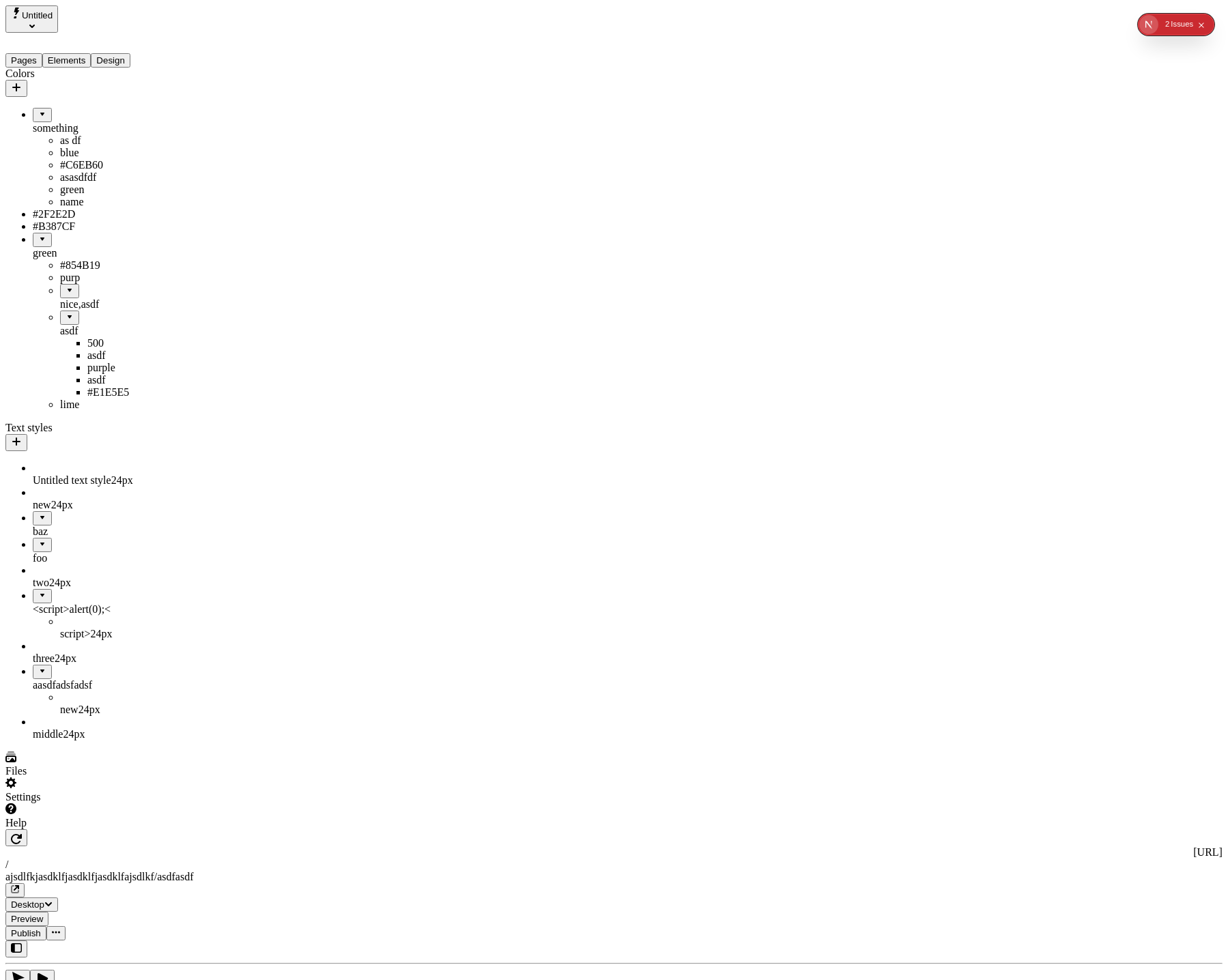
click at [60, 311] on div "nice,asdf" at bounding box center [115, 304] width 109 height 12
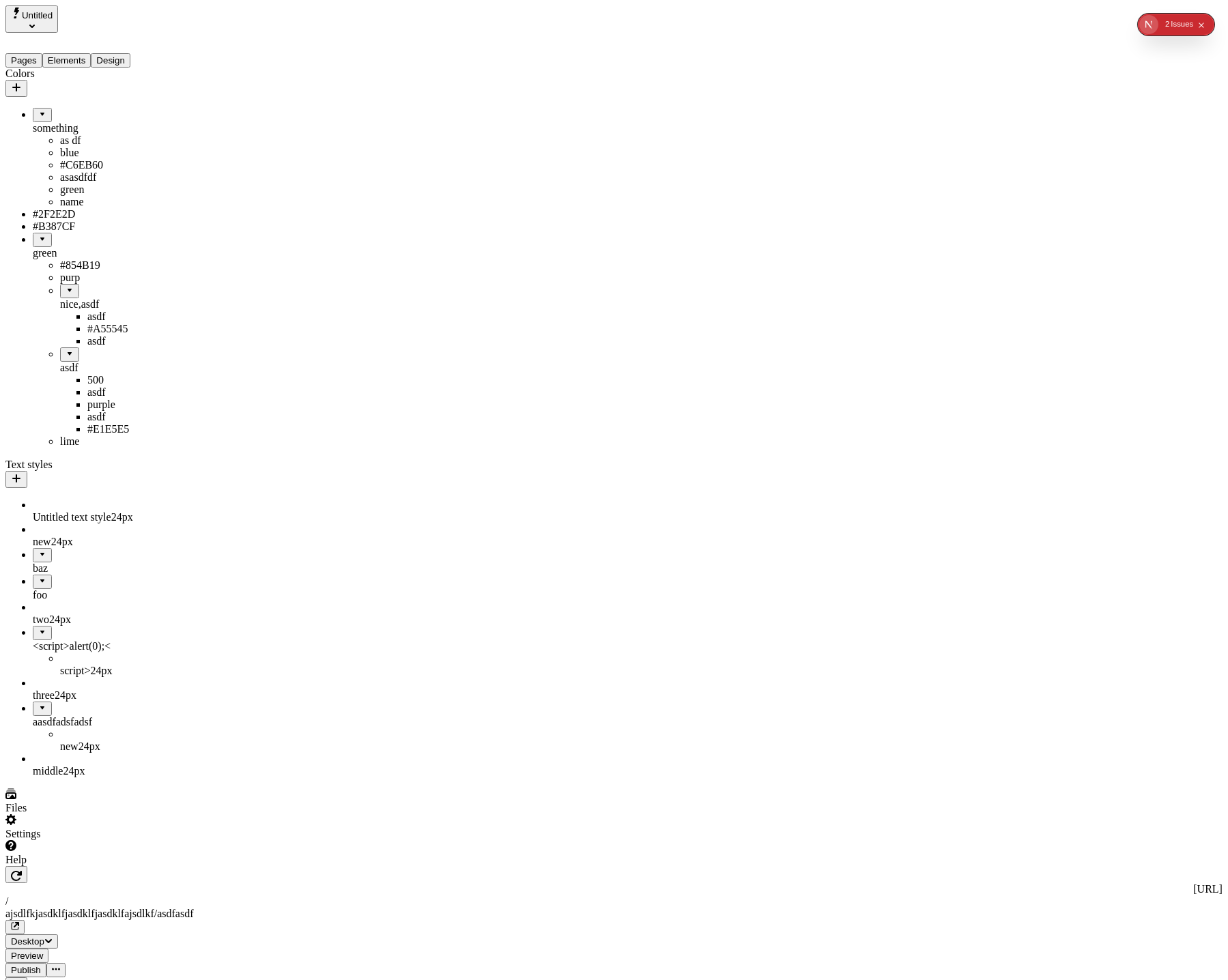
drag, startPoint x: 32, startPoint y: 429, endPoint x: 84, endPoint y: 414, distance: 54.1
drag, startPoint x: 37, startPoint y: 428, endPoint x: 104, endPoint y: 416, distance: 68.1
drag, startPoint x: 54, startPoint y: 348, endPoint x: 73, endPoint y: 69, distance: 279.6
drag, startPoint x: 83, startPoint y: 492, endPoint x: 47, endPoint y: 553, distance: 70.8
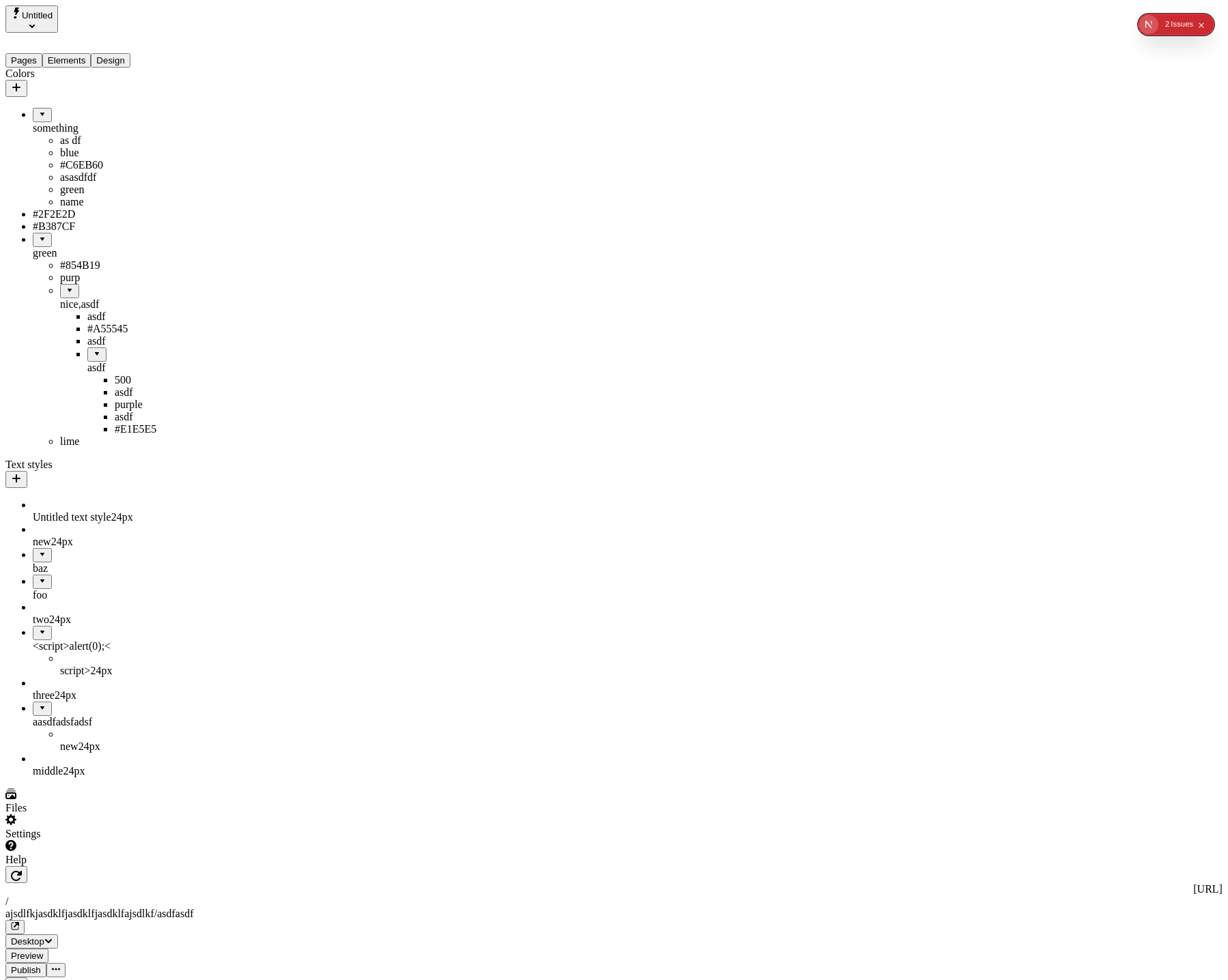
drag, startPoint x: 77, startPoint y: 509, endPoint x: 69, endPoint y: 547, distance: 38.8
drag, startPoint x: 87, startPoint y: 504, endPoint x: 100, endPoint y: 539, distance: 37.3
drag, startPoint x: 75, startPoint y: 498, endPoint x: 64, endPoint y: 574, distance: 76.8
drag, startPoint x: 71, startPoint y: 465, endPoint x: 51, endPoint y: 563, distance: 100.0
drag, startPoint x: 81, startPoint y: 445, endPoint x: 65, endPoint y: 545, distance: 101.3
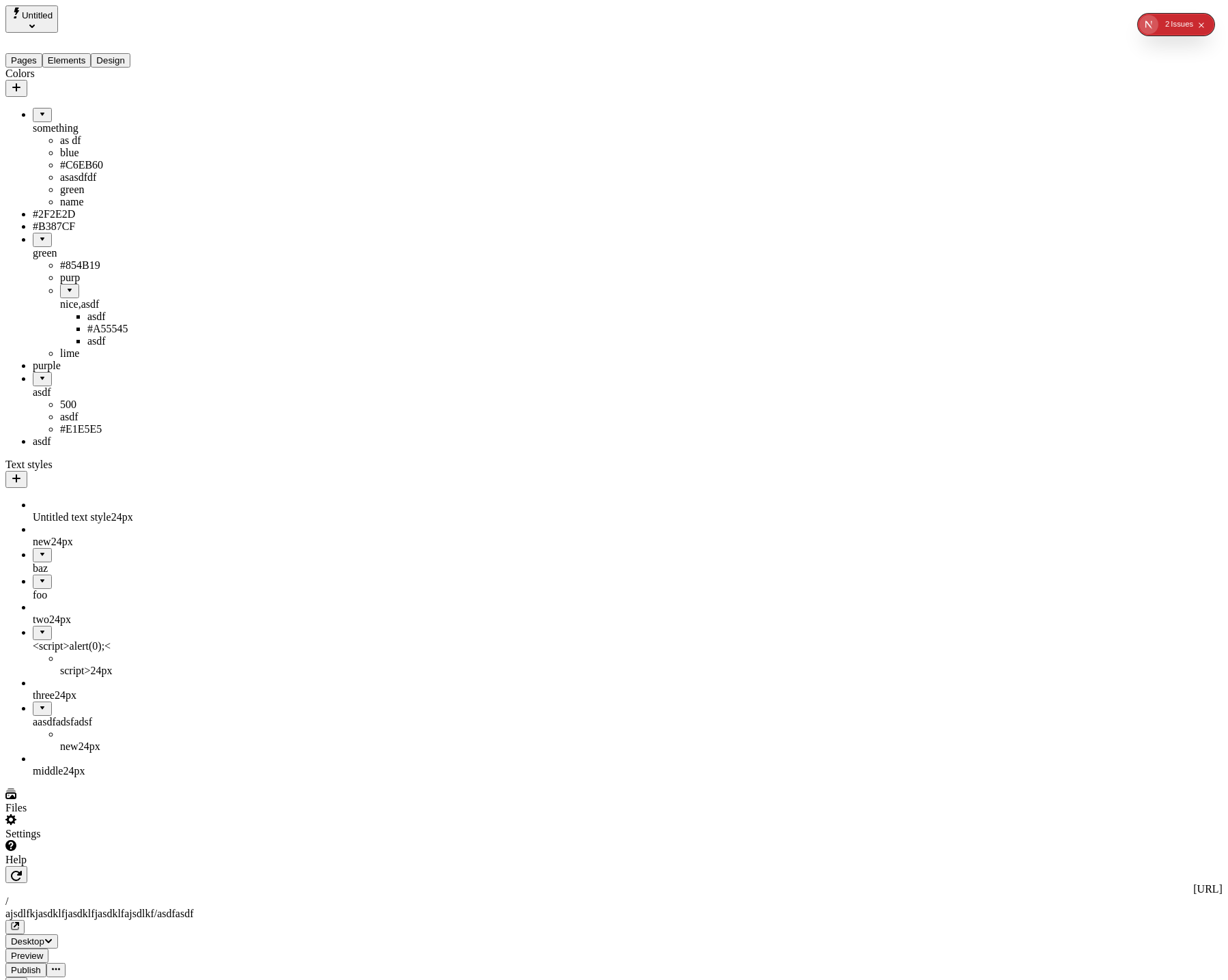
drag, startPoint x: 80, startPoint y: 345, endPoint x: 81, endPoint y: 469, distance: 124.0
drag, startPoint x: 23, startPoint y: 387, endPoint x: 81, endPoint y: 285, distance: 117.3
click at [60, 398] on div "nice,asdf" at bounding box center [115, 392] width 109 height 12
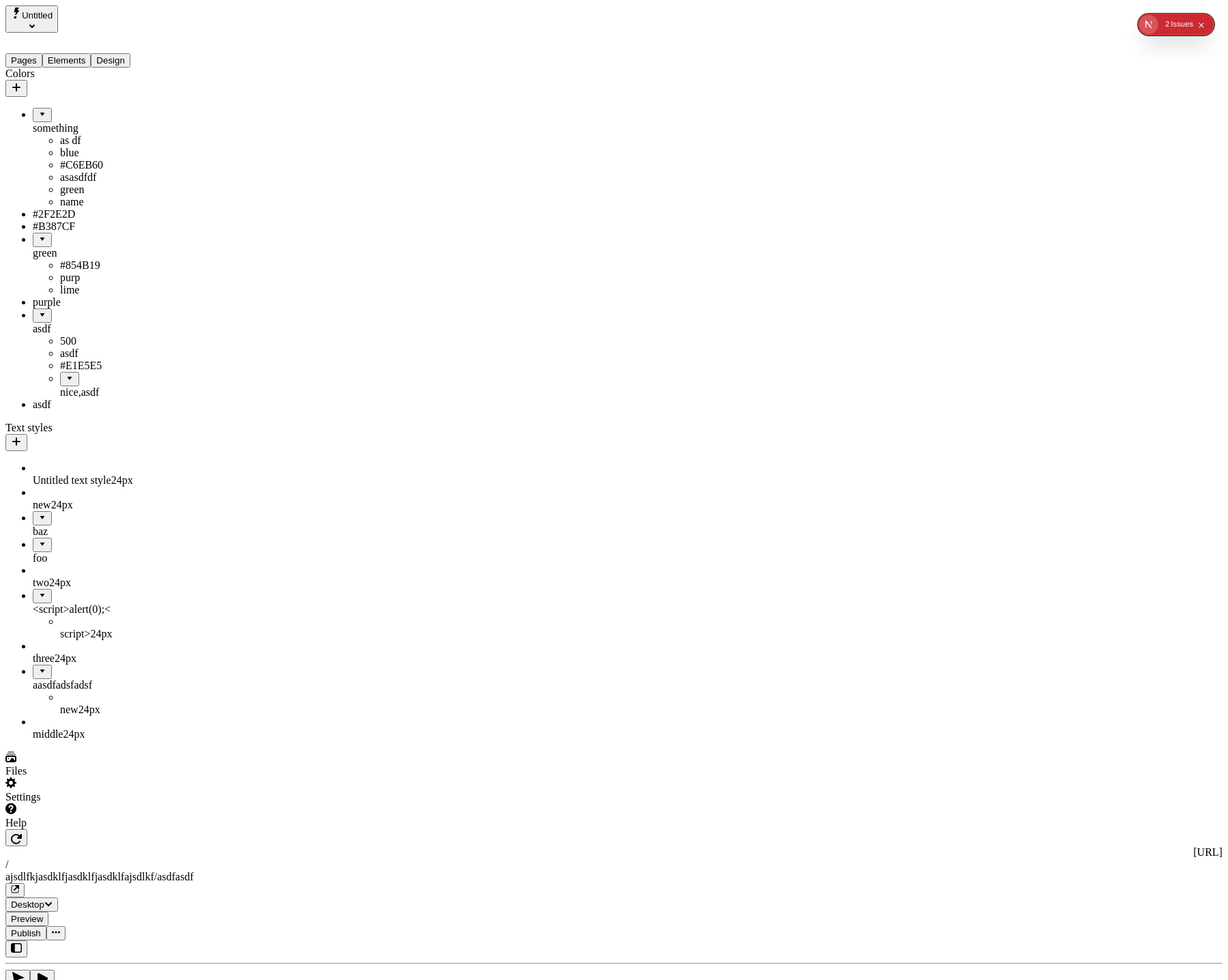
click at [60, 398] on div "nice,asdf" at bounding box center [115, 392] width 109 height 12
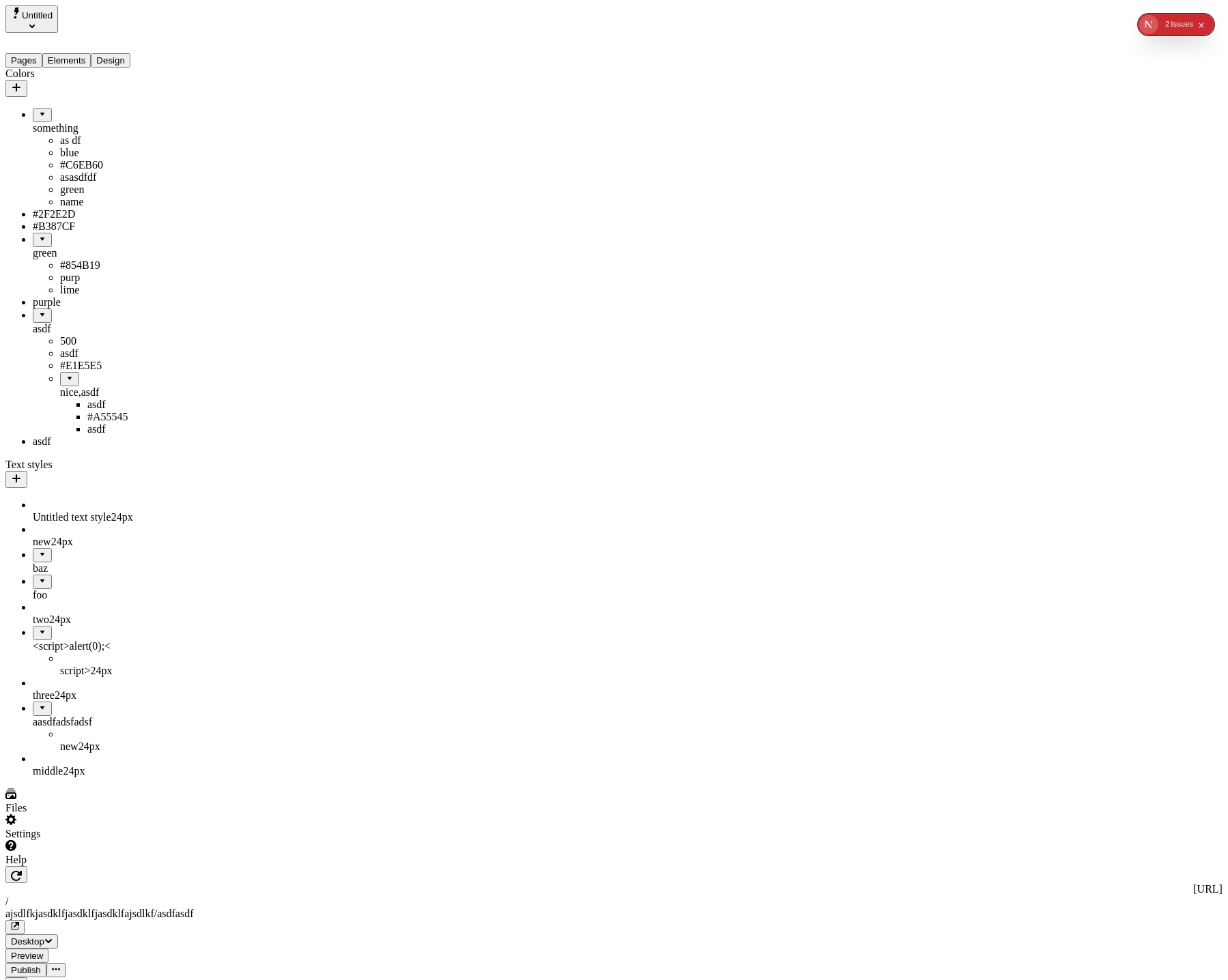
drag, startPoint x: 74, startPoint y: 513, endPoint x: 92, endPoint y: 576, distance: 65.5
drag, startPoint x: 58, startPoint y: 508, endPoint x: 63, endPoint y: 516, distance: 9.4
drag, startPoint x: 48, startPoint y: 425, endPoint x: 69, endPoint y: 549, distance: 125.8
drag, startPoint x: 69, startPoint y: 437, endPoint x: 58, endPoint y: 544, distance: 107.6
drag, startPoint x: 28, startPoint y: 391, endPoint x: 80, endPoint y: 286, distance: 117.2
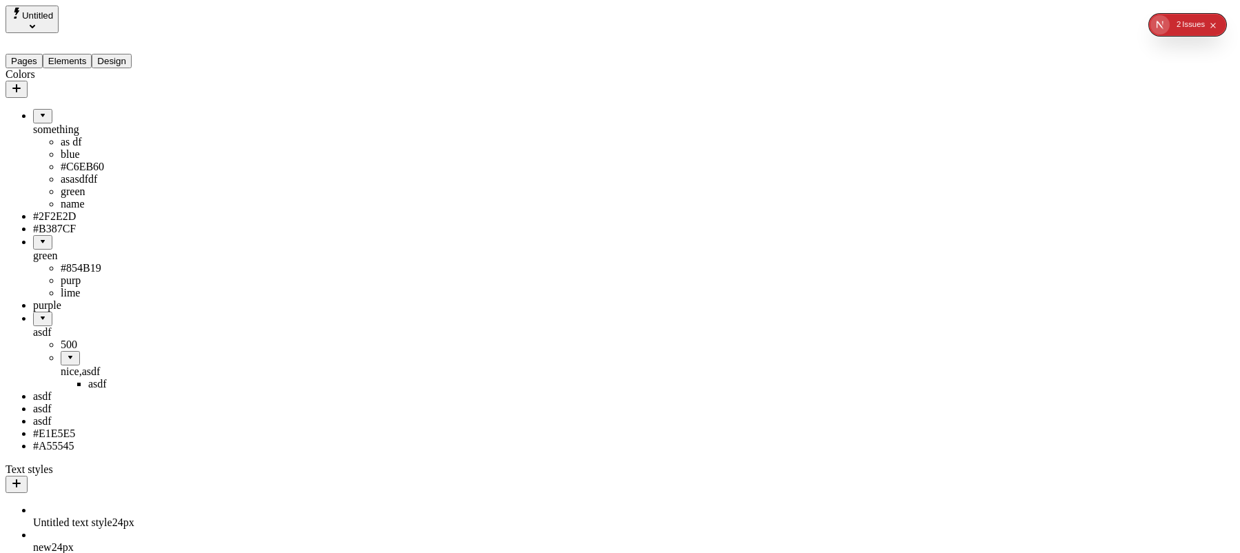
drag, startPoint x: 39, startPoint y: 393, endPoint x: 45, endPoint y: 287, distance: 107.0
drag, startPoint x: 46, startPoint y: 389, endPoint x: 87, endPoint y: 285, distance: 111.1
drag, startPoint x: 55, startPoint y: 389, endPoint x: 84, endPoint y: 290, distance: 102.7
drag, startPoint x: 45, startPoint y: 368, endPoint x: 101, endPoint y: 74, distance: 299.6
